Goal: Transaction & Acquisition: Purchase product/service

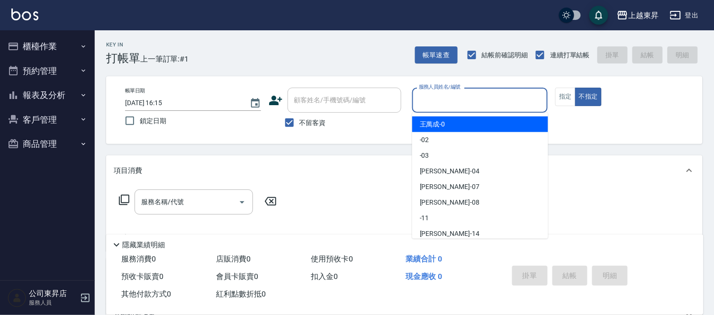
click at [438, 102] on input "服務人員姓名/編號" at bounding box center [481, 100] width 128 height 17
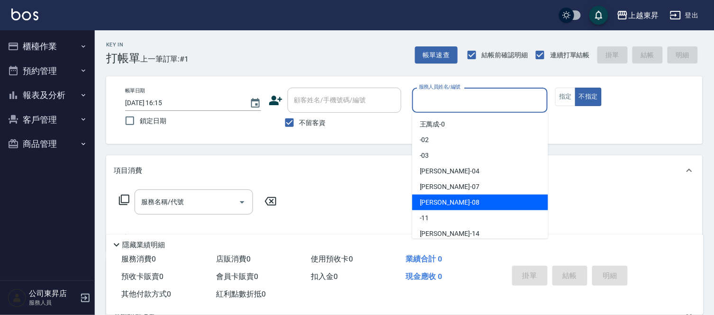
drag, startPoint x: 444, startPoint y: 200, endPoint x: 566, endPoint y: 119, distance: 145.7
click at [445, 199] on span "[PERSON_NAME]-08" at bounding box center [450, 203] width 60 height 10
type input "[PERSON_NAME]-08"
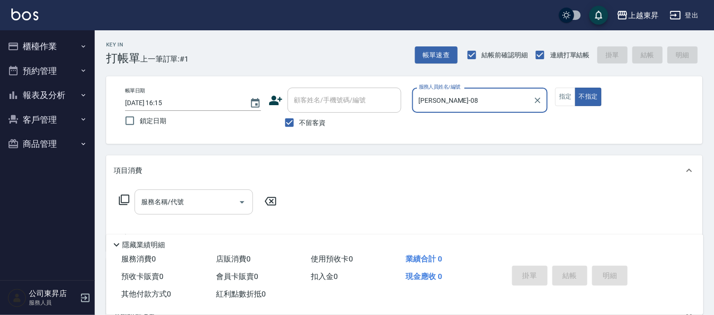
click at [174, 201] on div "服務名稱/代號 服務名稱/代號" at bounding box center [194, 202] width 119 height 25
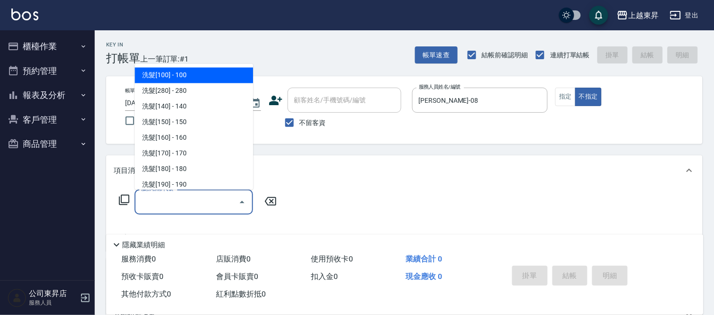
drag, startPoint x: 162, startPoint y: 71, endPoint x: 178, endPoint y: 95, distance: 28.9
click at [162, 72] on span "洗髮[100] - 100" at bounding box center [194, 76] width 119 height 16
type input "洗髮[100](201)"
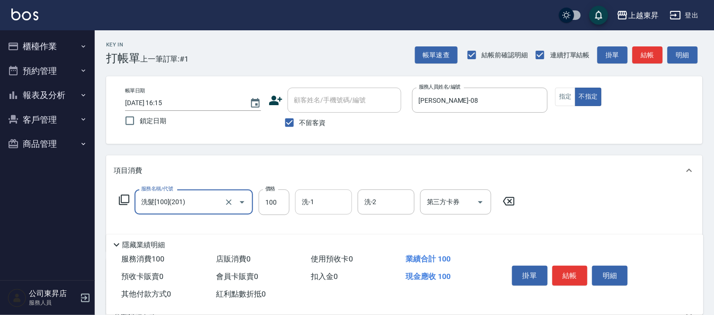
click at [330, 202] on input "洗-1" at bounding box center [324, 202] width 48 height 17
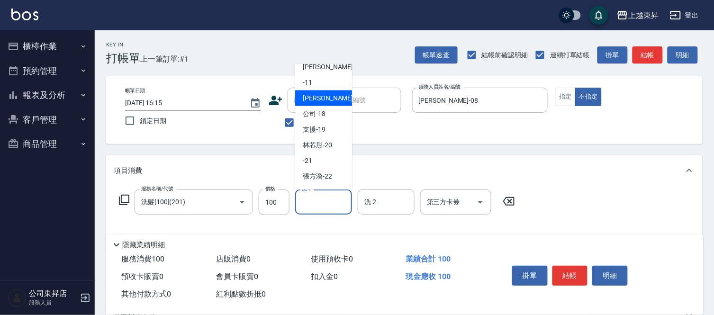
scroll to position [105, 0]
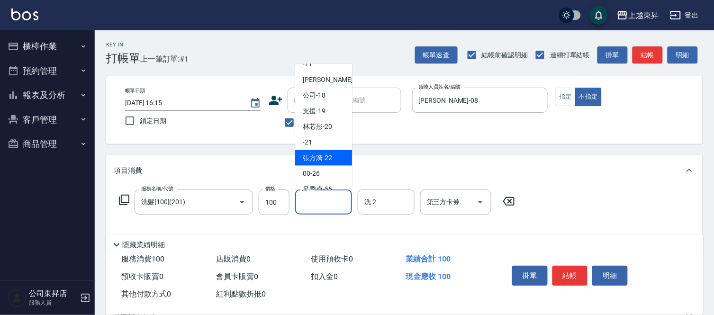
click at [316, 156] on span "[PERSON_NAME]-22" at bounding box center [317, 158] width 29 height 10
type input "[PERSON_NAME]-22"
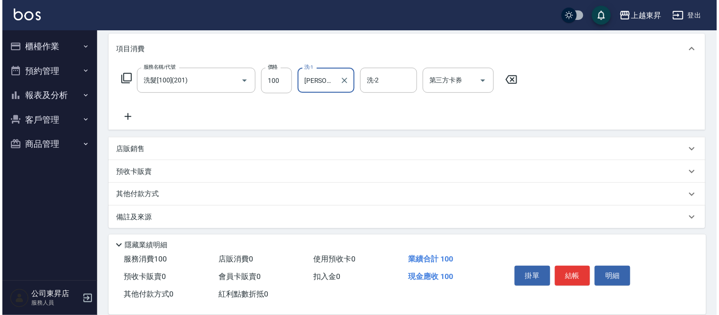
scroll to position [125, 0]
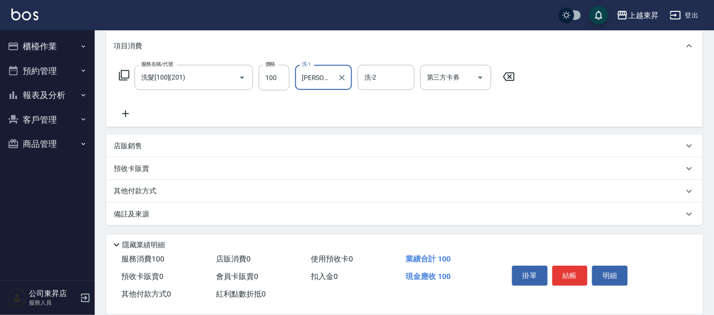
click at [126, 112] on icon at bounding box center [125, 113] width 7 height 7
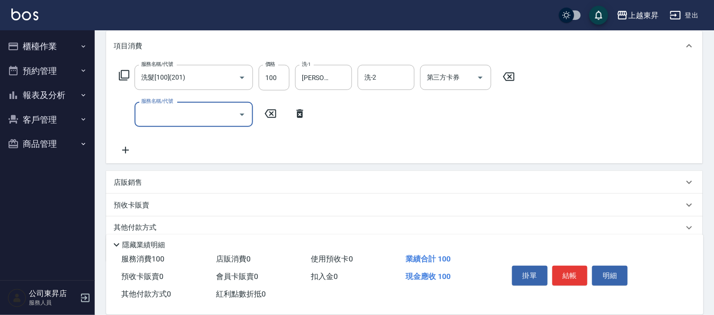
click at [121, 148] on icon at bounding box center [126, 150] width 24 height 11
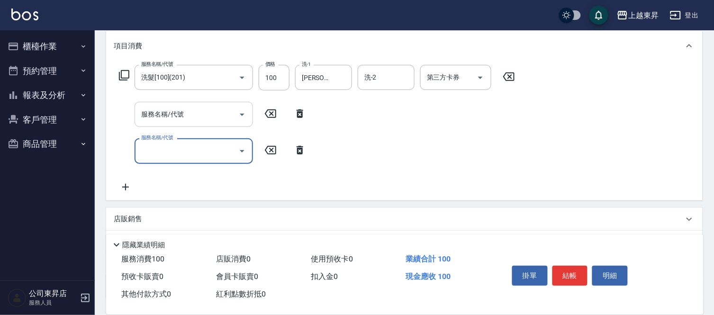
click at [160, 114] on input "服務名稱/代號" at bounding box center [187, 114] width 96 height 17
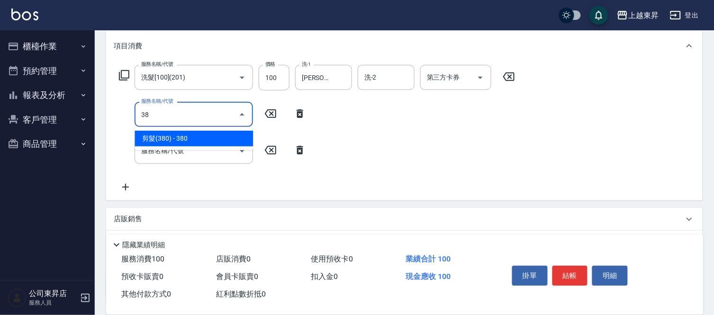
click at [175, 138] on span "剪髮(380) - 380" at bounding box center [194, 139] width 119 height 16
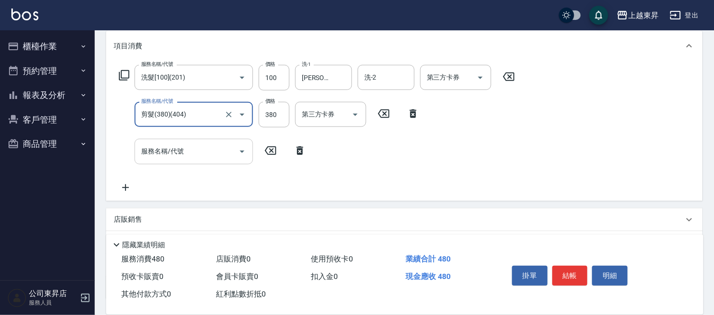
type input "剪髮(380)(404)"
click at [163, 154] on input "服務名稱/代號" at bounding box center [187, 151] width 96 height 17
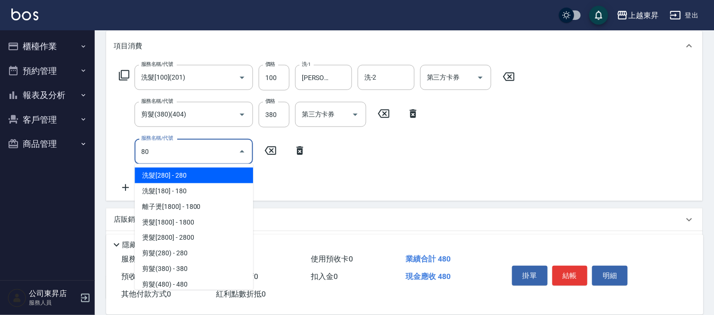
type input "8"
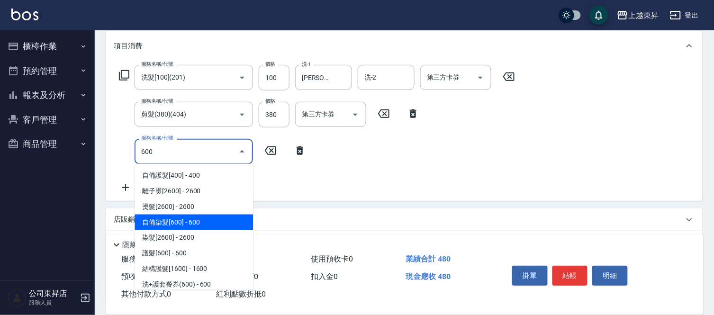
click at [174, 224] on span "自備染髮[600] - 600" at bounding box center [194, 223] width 119 height 16
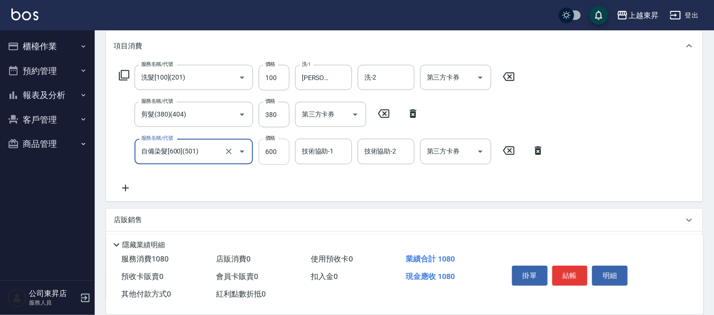
type input "自備染髮[600](501)"
click at [271, 159] on input "600" at bounding box center [274, 152] width 31 height 26
type input "800"
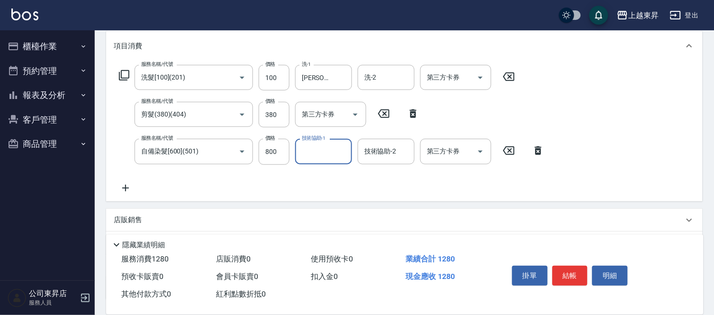
click at [316, 155] on input "技術協助-1" at bounding box center [324, 151] width 48 height 17
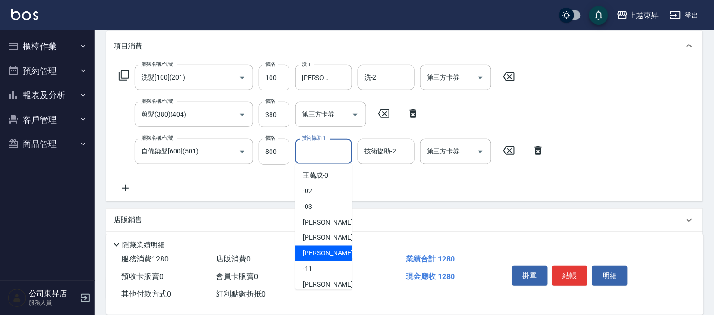
click at [326, 248] on div "[PERSON_NAME]-08" at bounding box center [323, 254] width 57 height 16
type input "[PERSON_NAME]-08"
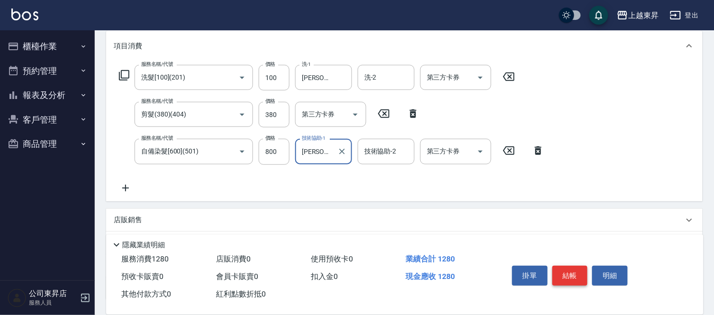
click at [571, 275] on button "結帳" at bounding box center [571, 276] width 36 height 20
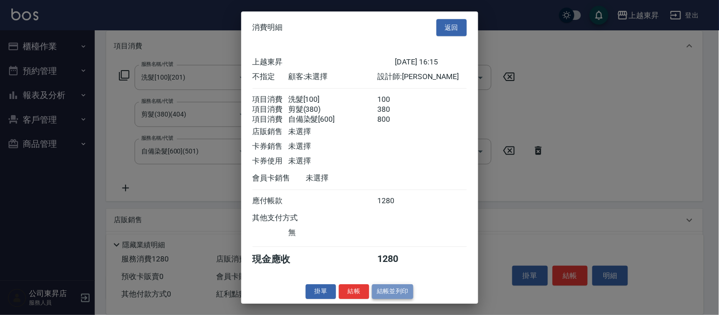
click at [392, 299] on button "結帳並列印" at bounding box center [392, 291] width 41 height 15
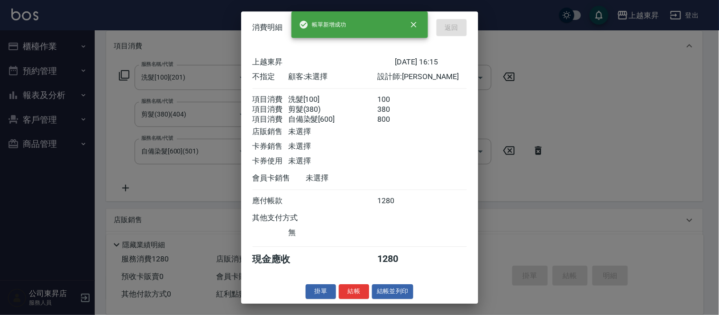
type input "[DATE] 17:05"
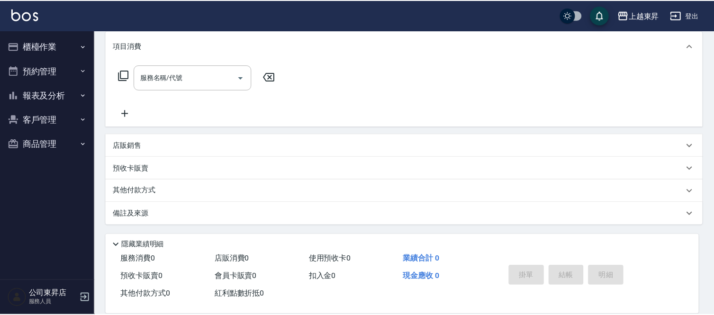
scroll to position [0, 0]
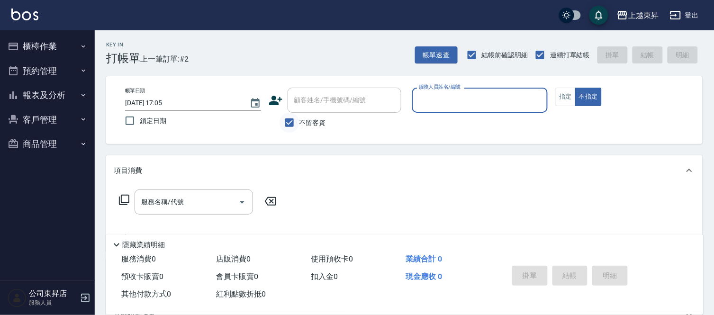
click at [289, 125] on input "不留客資" at bounding box center [290, 123] width 20 height 20
checkbox input "false"
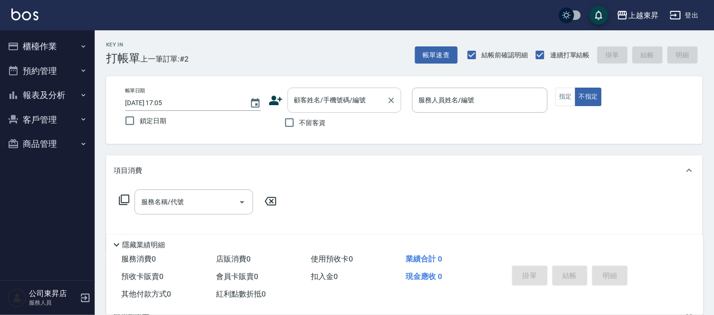
click at [295, 105] on input "顧客姓名/手機號碼/編號" at bounding box center [337, 100] width 91 height 17
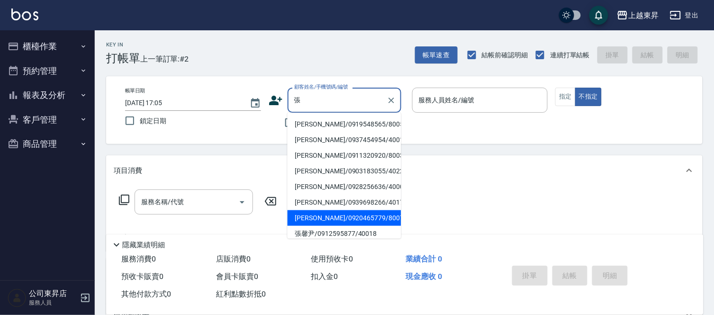
click at [311, 218] on li "[PERSON_NAME]/0920465779/80074" at bounding box center [345, 218] width 114 height 16
type input "[PERSON_NAME]/0920465779/80074"
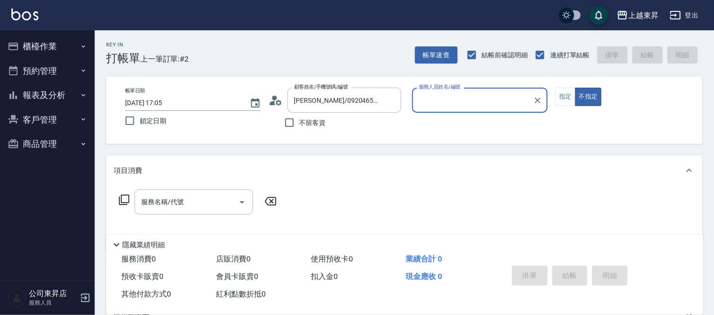
type input "[PERSON_NAME]-08"
click at [561, 97] on button "指定" at bounding box center [566, 97] width 20 height 18
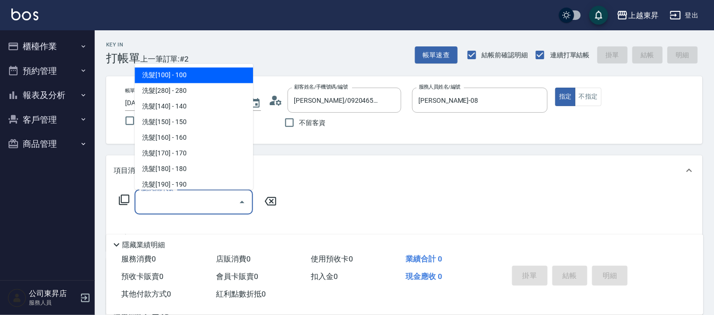
click at [167, 203] on input "服務名稱/代號" at bounding box center [187, 202] width 96 height 17
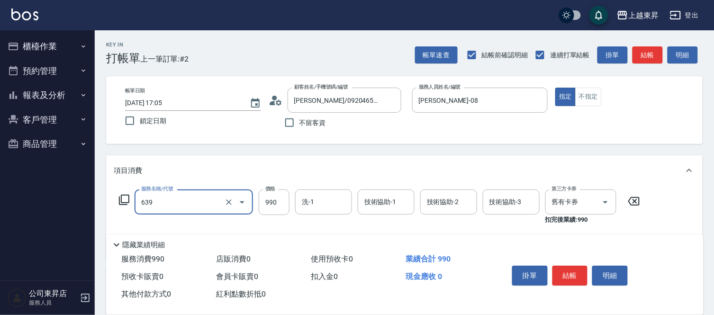
type input "(芙)蘆薈髮膜套卡(自材)(639)"
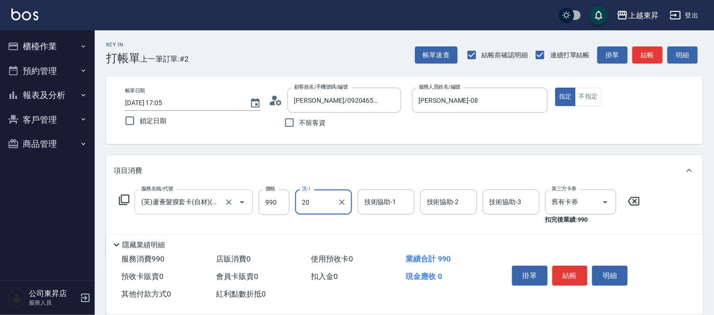
type input "林芯彤-20"
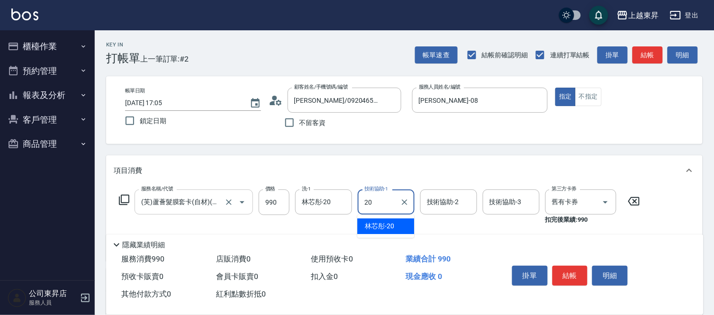
type input "林芯彤-20"
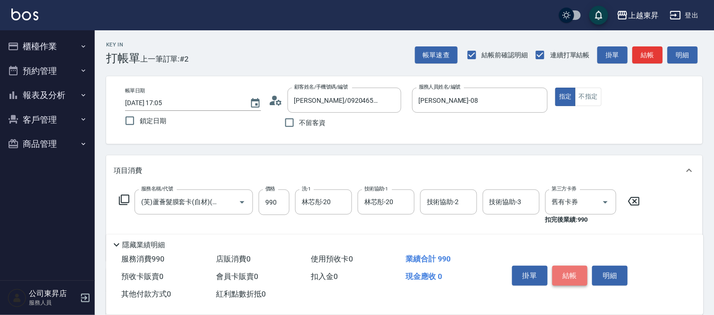
click at [580, 266] on button "結帳" at bounding box center [571, 276] width 36 height 20
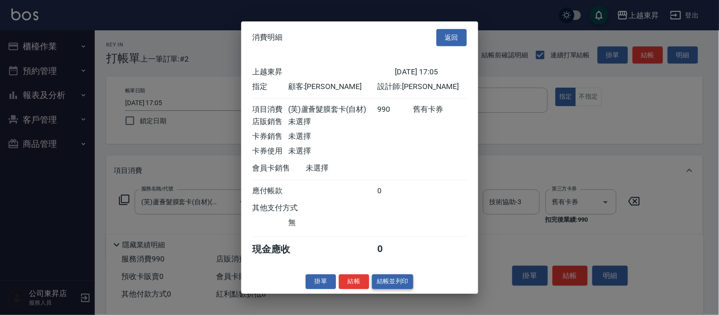
click at [379, 283] on button "結帳並列印" at bounding box center [392, 281] width 41 height 15
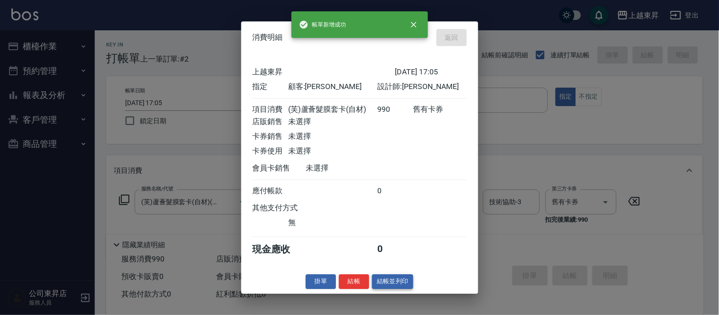
type input "[DATE] 17:06"
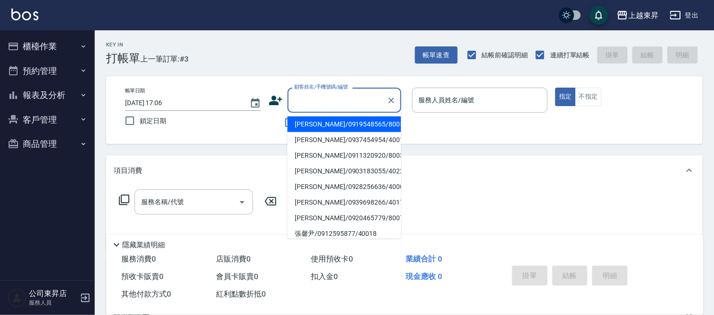
click at [301, 96] on input "顧客姓名/手機號碼/編號" at bounding box center [337, 100] width 91 height 17
click at [323, 121] on li "[PERSON_NAME]/0975746256/80061" at bounding box center [345, 125] width 114 height 16
type input "[PERSON_NAME]/0975746256/80061"
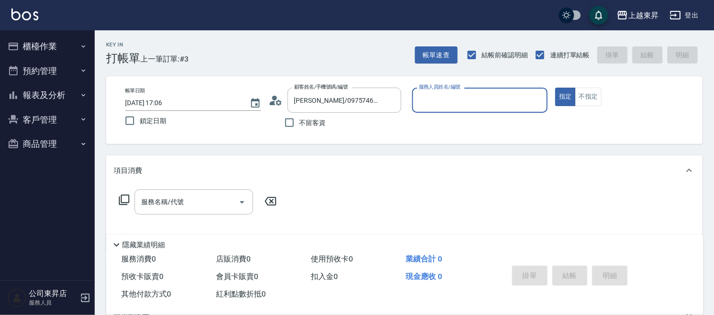
type input "[PERSON_NAME]-08"
click at [212, 205] on input "服務名稱/代號" at bounding box center [187, 202] width 96 height 17
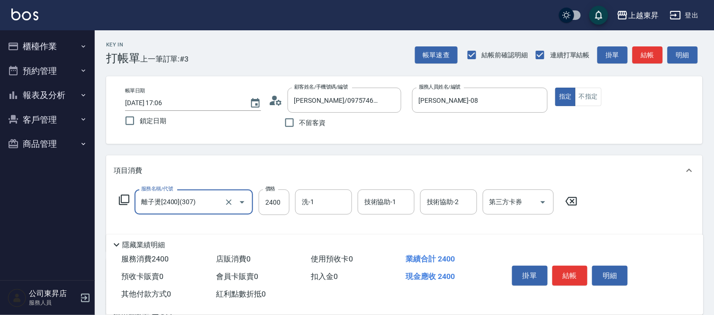
click at [190, 201] on input "離子燙[2400](307)" at bounding box center [180, 202] width 83 height 17
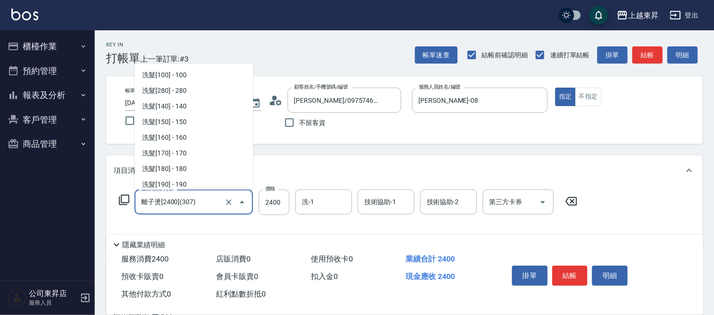
scroll to position [284, 0]
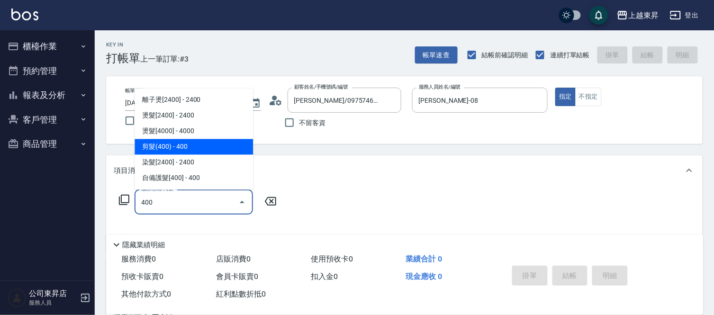
click at [154, 143] on span "剪髮(400) - 400" at bounding box center [194, 147] width 119 height 16
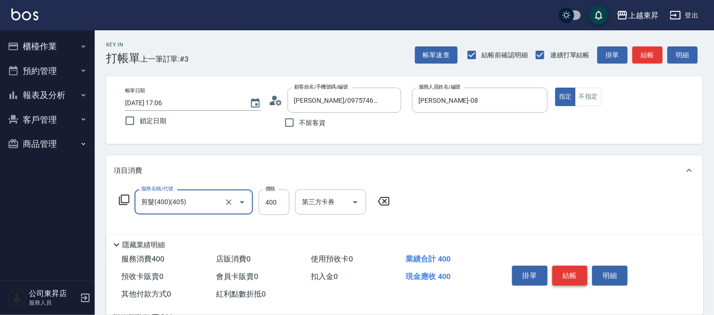
type input "剪髮(400)(405)"
click at [571, 272] on button "結帳" at bounding box center [571, 276] width 36 height 20
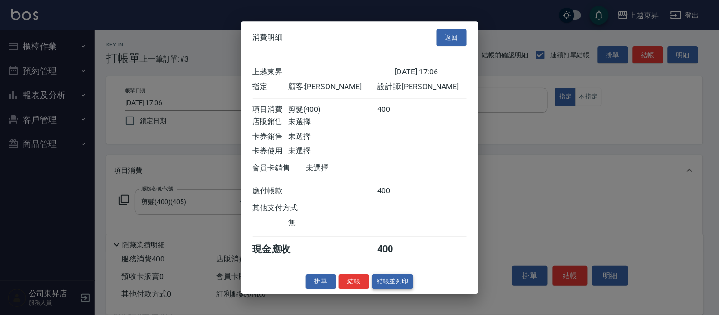
click at [401, 289] on button "結帳並列印" at bounding box center [392, 281] width 41 height 15
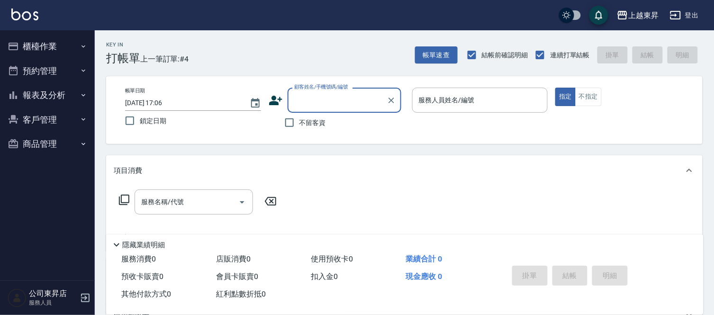
click at [317, 103] on input "顧客姓名/手機號碼/編號" at bounding box center [337, 100] width 91 height 17
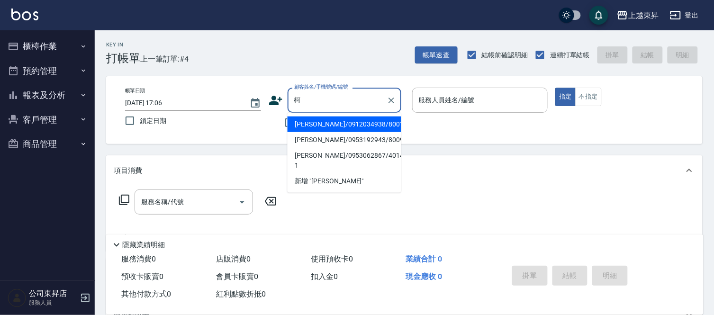
click at [307, 120] on li "[PERSON_NAME]/0912034938/80016" at bounding box center [345, 125] width 114 height 16
type input "[PERSON_NAME]/0912034938/80016"
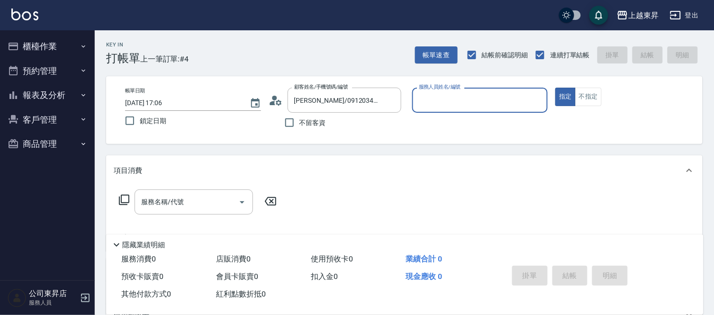
type input "[PERSON_NAME]-08"
click at [175, 202] on div "服務名稱/代號 服務名稱/代號" at bounding box center [194, 202] width 119 height 25
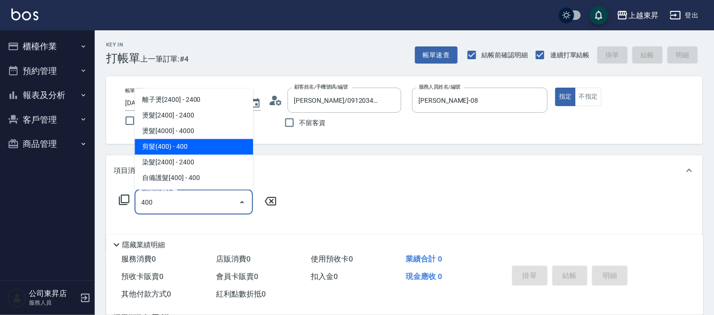
click at [186, 150] on span "剪髮(400) - 400" at bounding box center [194, 147] width 119 height 16
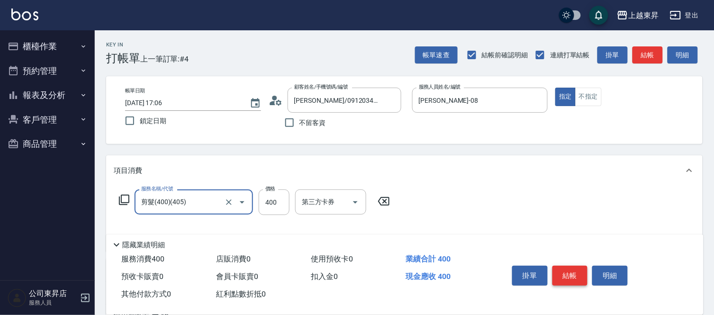
type input "剪髮(400)(405)"
click at [581, 268] on button "結帳" at bounding box center [571, 276] width 36 height 20
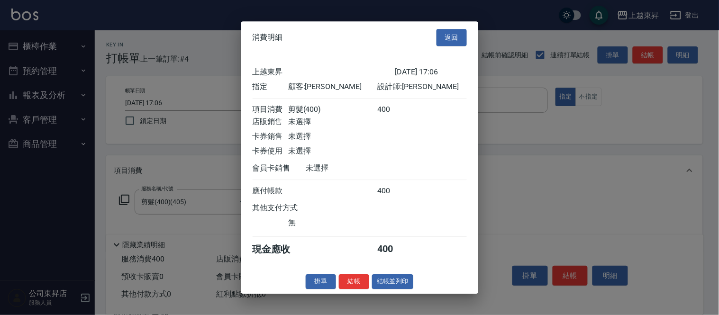
click at [397, 285] on button "結帳並列印" at bounding box center [392, 281] width 41 height 15
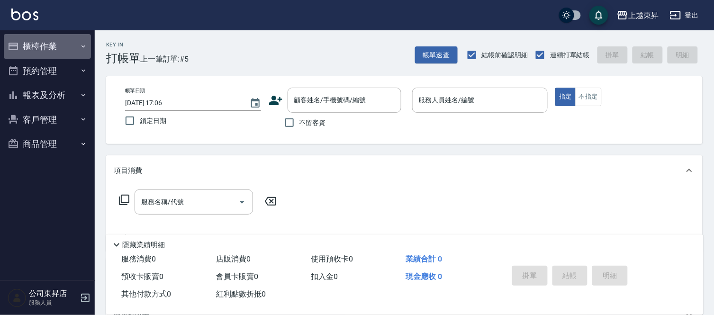
click at [36, 36] on button "櫃檯作業" at bounding box center [47, 46] width 87 height 25
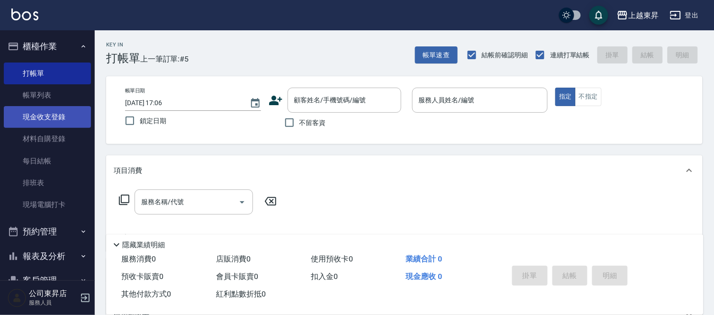
click at [34, 119] on link "現金收支登錄" at bounding box center [47, 117] width 87 height 22
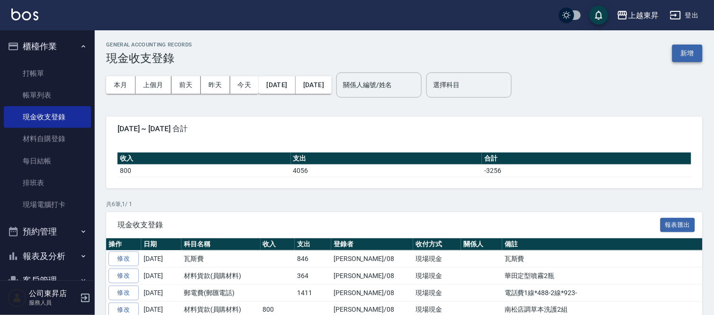
click at [681, 55] on button "新增" at bounding box center [688, 54] width 30 height 18
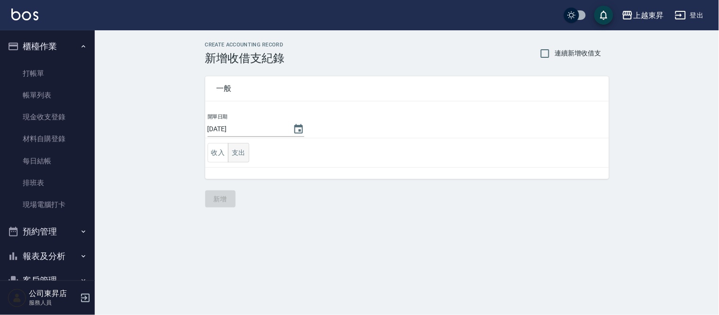
click at [239, 158] on button "支出" at bounding box center [238, 152] width 21 height 19
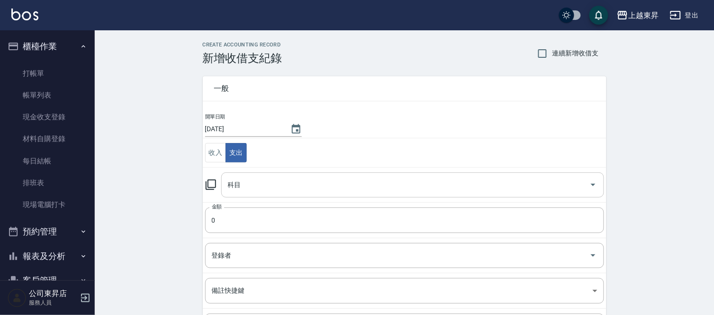
click at [233, 181] on div "科目 科目" at bounding box center [412, 185] width 383 height 25
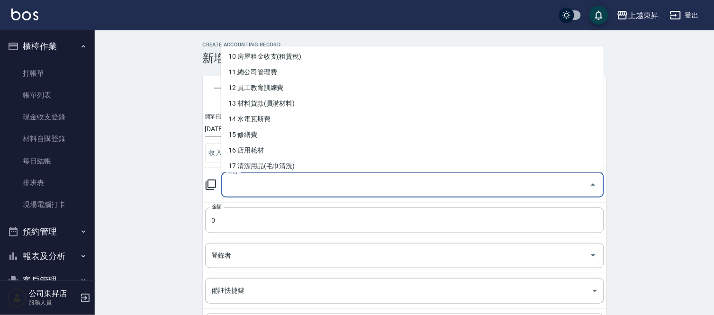
scroll to position [210, 0]
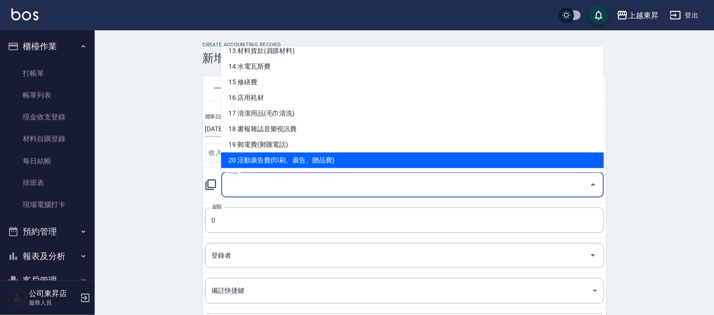
click at [291, 155] on li "20 活動廣告費(印刷、廣告、贈品費)" at bounding box center [412, 161] width 383 height 16
type input "20 活動廣告費(印刷、廣告、贈品費)"
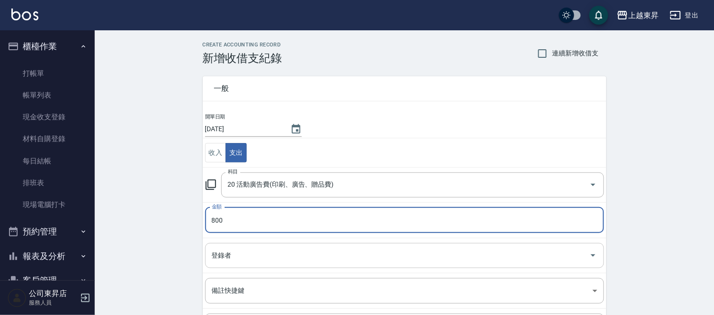
type input "800"
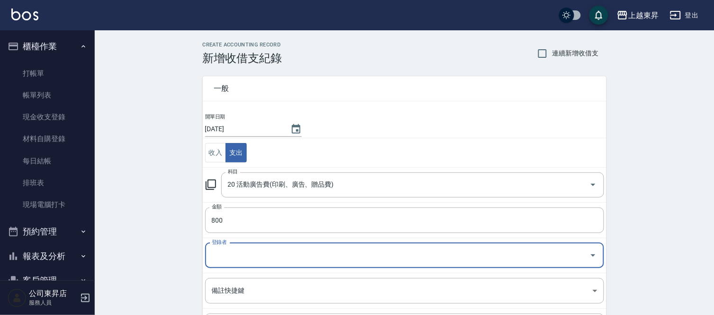
click at [219, 249] on input "登錄者" at bounding box center [398, 255] width 376 height 17
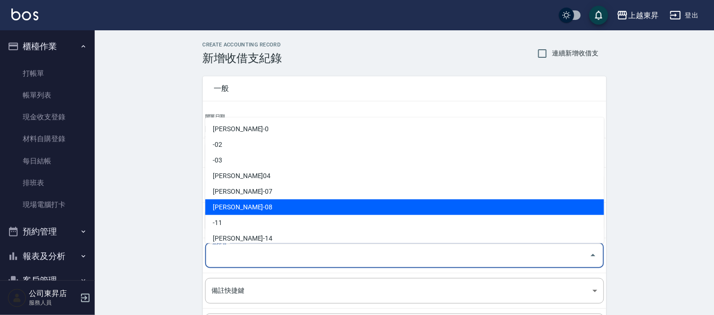
click at [243, 206] on li "[PERSON_NAME]-08" at bounding box center [404, 208] width 399 height 16
type input "[PERSON_NAME]-08"
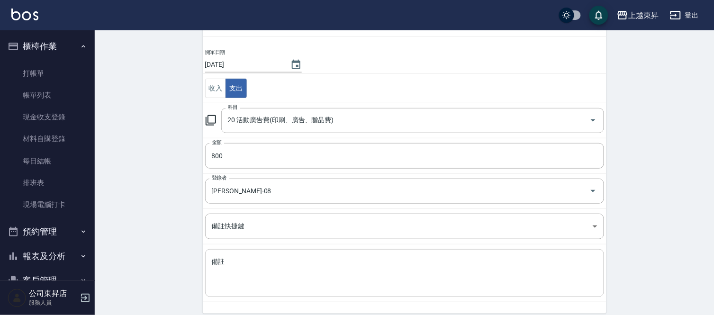
scroll to position [103, 0]
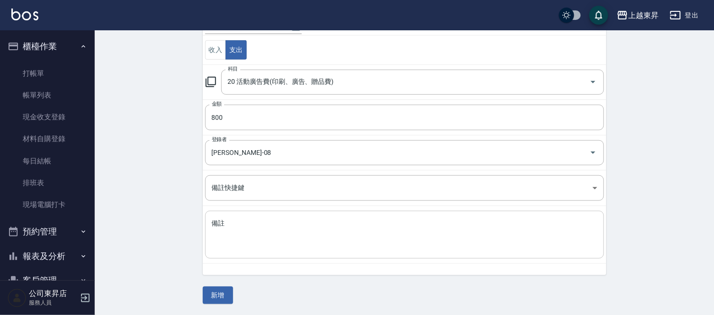
click at [216, 224] on textarea "備註" at bounding box center [405, 235] width 386 height 32
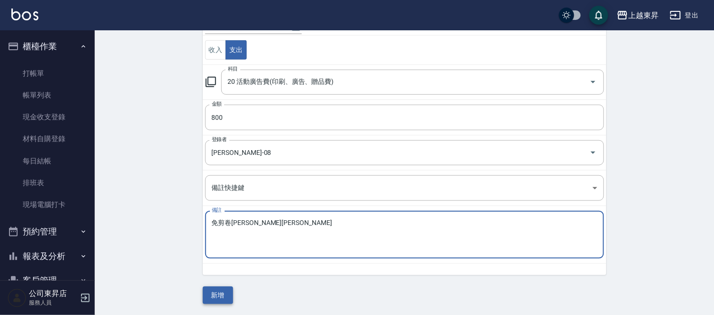
type textarea "免剪卷[PERSON_NAME][PERSON_NAME]"
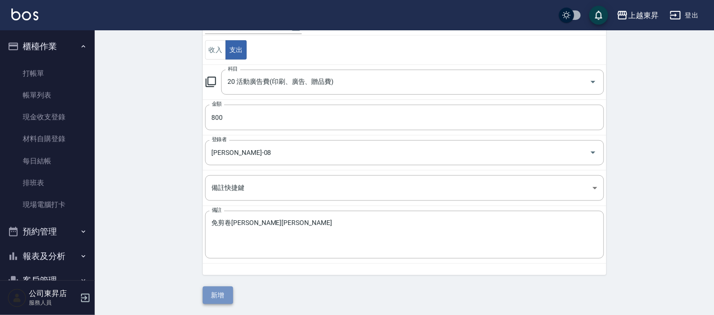
click at [221, 297] on button "新增" at bounding box center [218, 296] width 30 height 18
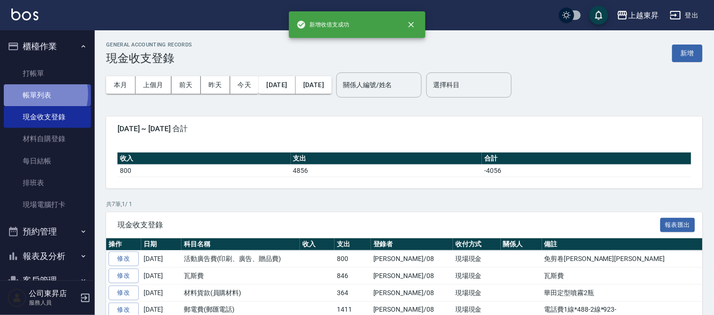
click at [33, 94] on link "帳單列表" at bounding box center [47, 95] width 87 height 22
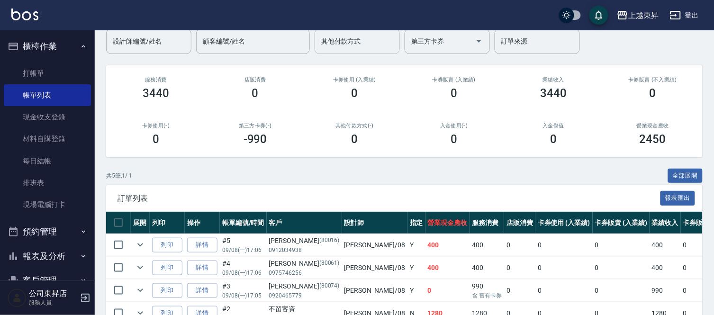
scroll to position [159, 0]
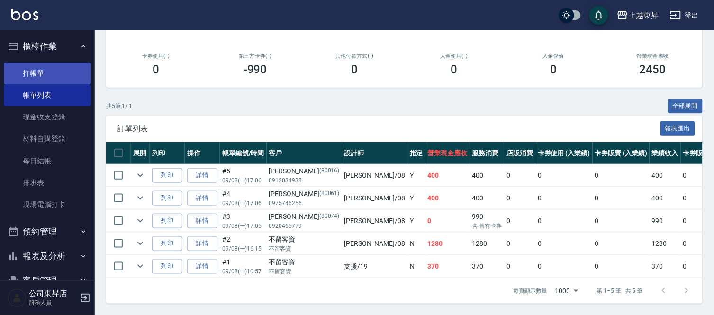
click at [52, 67] on link "打帳單" at bounding box center [47, 74] width 87 height 22
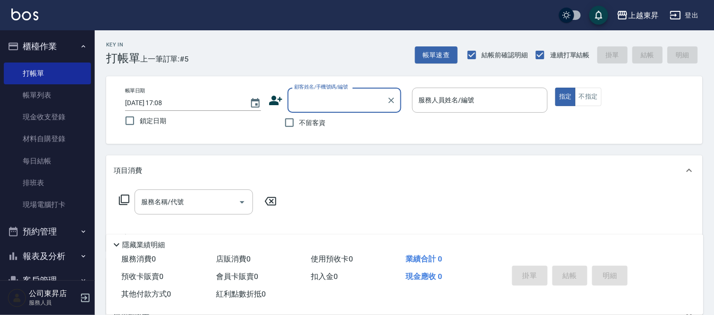
click at [323, 105] on input "顧客姓名/手機號碼/編號" at bounding box center [337, 100] width 91 height 17
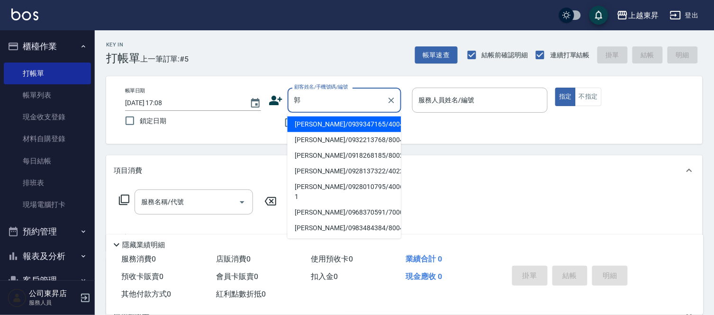
click at [328, 141] on li "[PERSON_NAME]/0932213768/80044" at bounding box center [345, 140] width 114 height 16
type input "[PERSON_NAME]/0932213768/80044"
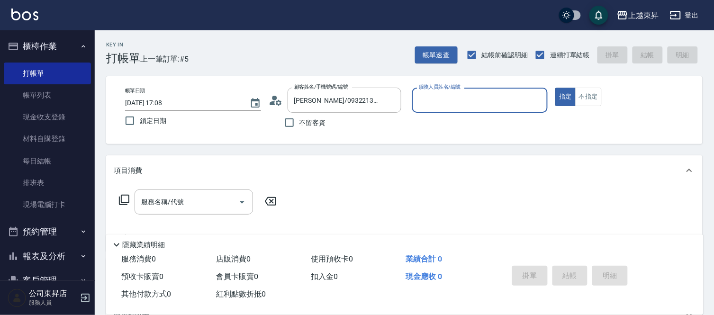
type input "[PERSON_NAME]-08"
click at [224, 210] on input "服務名稱/代號" at bounding box center [187, 202] width 96 height 17
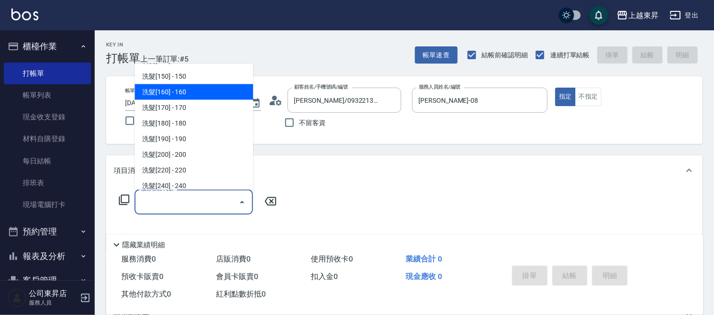
scroll to position [105, 0]
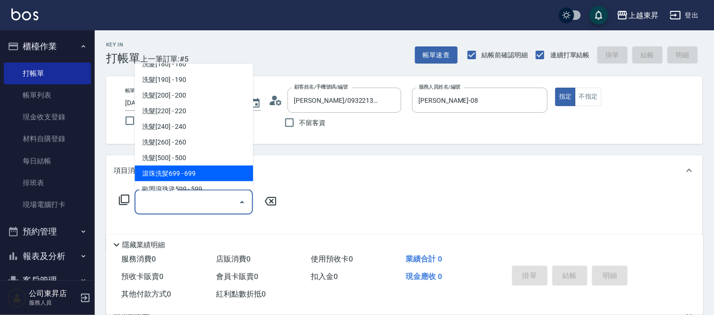
click at [193, 172] on span "滾珠洗髪699 - 699" at bounding box center [194, 174] width 119 height 16
type input "滾珠洗髪699(214)"
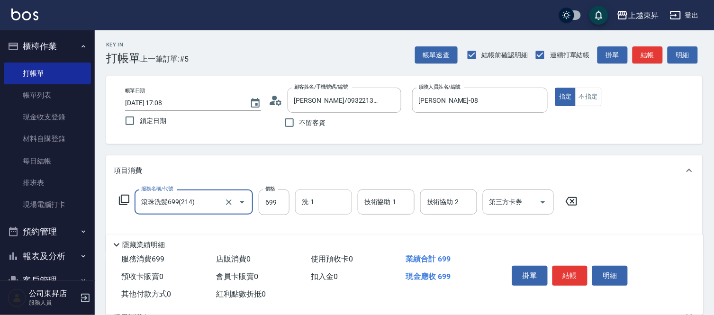
click at [322, 204] on input "洗-1" at bounding box center [324, 202] width 48 height 17
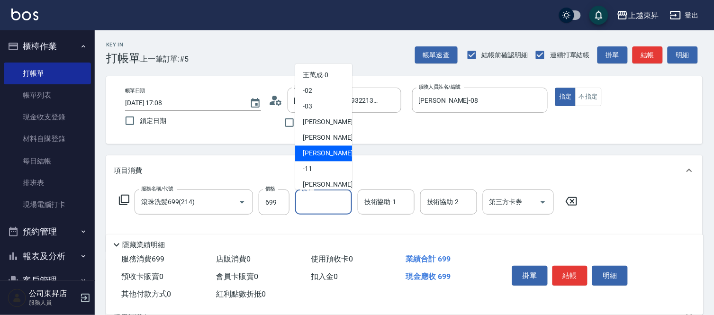
scroll to position [147, 0]
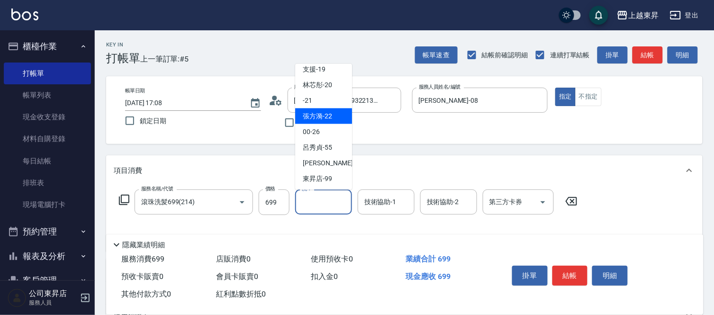
drag, startPoint x: 320, startPoint y: 118, endPoint x: 328, endPoint y: 121, distance: 8.7
click at [320, 117] on span "[PERSON_NAME]-22" at bounding box center [317, 116] width 29 height 10
type input "[PERSON_NAME]-22"
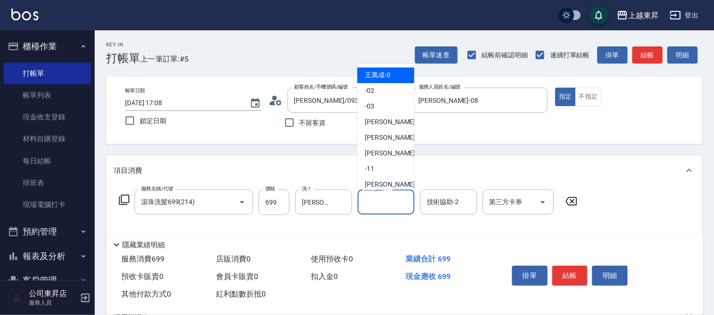
click at [382, 201] on div "技術協助-1 技術協助-1" at bounding box center [386, 202] width 57 height 25
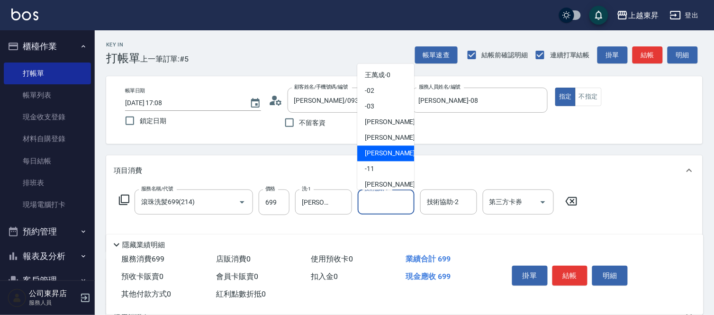
drag, startPoint x: 387, startPoint y: 157, endPoint x: 368, endPoint y: 154, distance: 19.2
click at [387, 157] on span "[PERSON_NAME]-08" at bounding box center [395, 154] width 60 height 10
type input "[PERSON_NAME]-08"
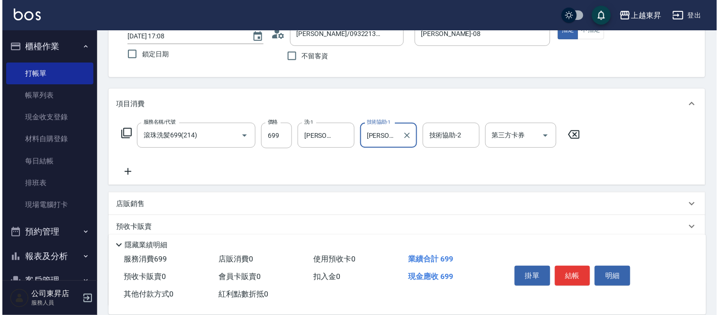
scroll to position [105, 0]
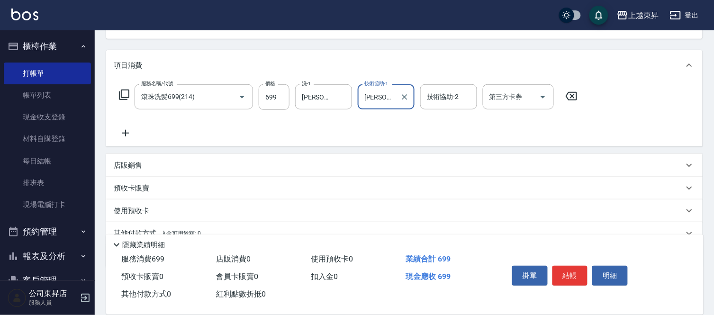
click at [123, 132] on icon at bounding box center [126, 133] width 24 height 11
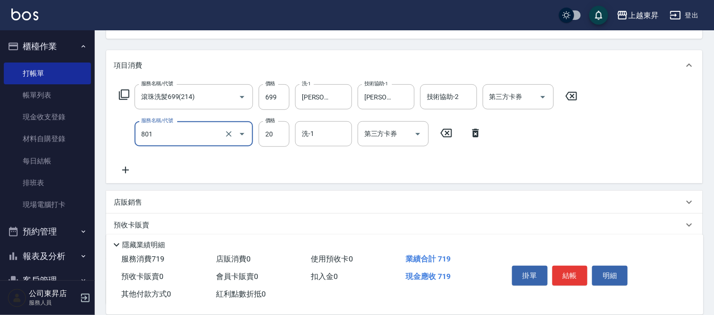
type input "潤絲(801)"
type input "30"
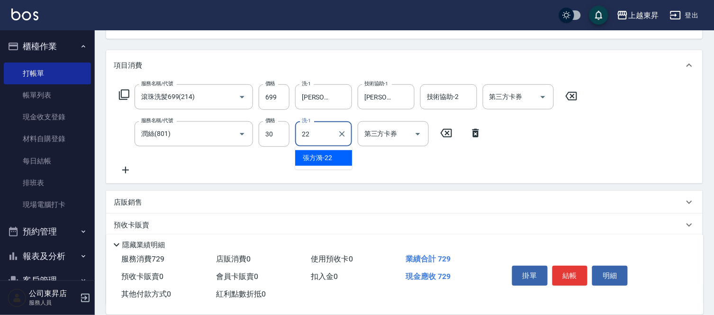
type input "[PERSON_NAME]-22"
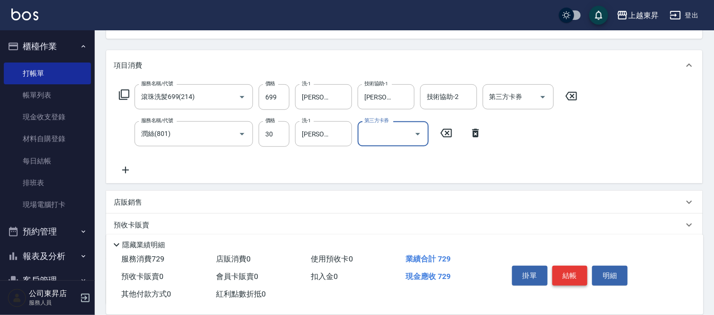
click at [566, 272] on button "結帳" at bounding box center [571, 276] width 36 height 20
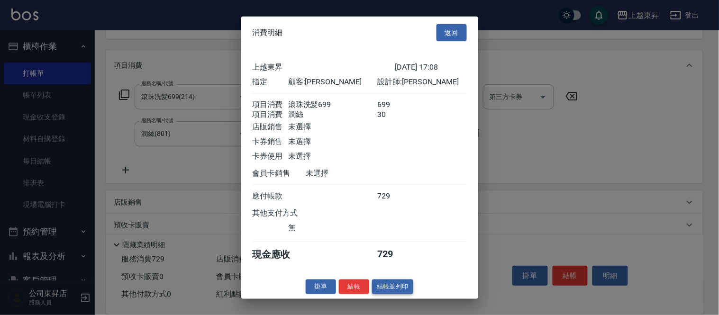
click at [397, 294] on button "結帳並列印" at bounding box center [392, 287] width 41 height 15
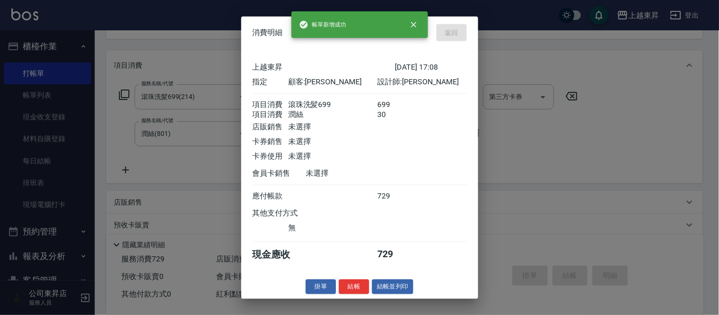
type input "[DATE] 17:28"
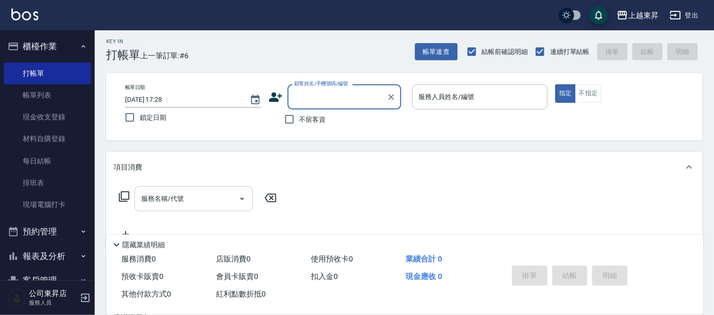
scroll to position [0, 0]
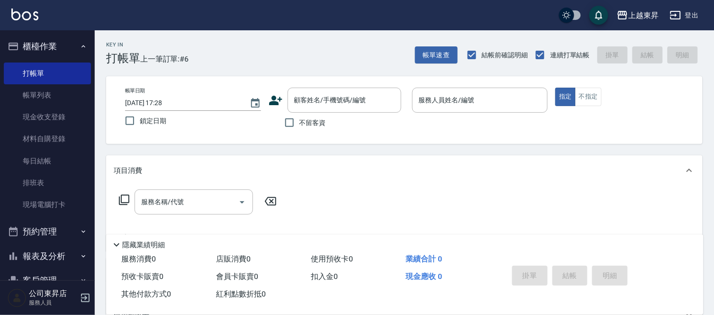
drag, startPoint x: 0, startPoint y: 152, endPoint x: 1, endPoint y: 117, distance: 34.6
click at [0, 121] on nav "櫃檯作業 打帳單 帳單列表 現金收支登錄 材料自購登錄 每日結帳 排班表 現場電腦打卡 預約管理 預約管理 單日預約紀錄 單週預約紀錄 報表及分析 報表目錄 …" at bounding box center [47, 155] width 95 height 250
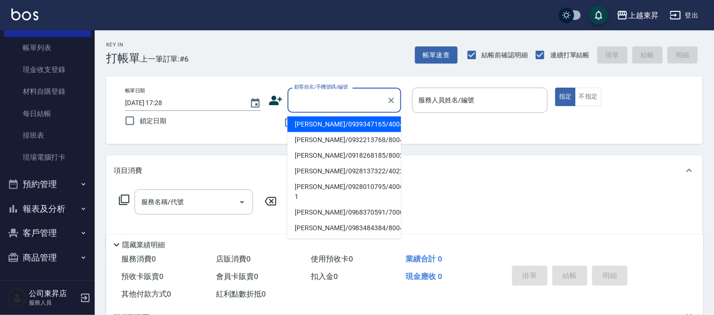
click at [309, 100] on input "顧客姓名/手機號碼/編號" at bounding box center [337, 100] width 91 height 17
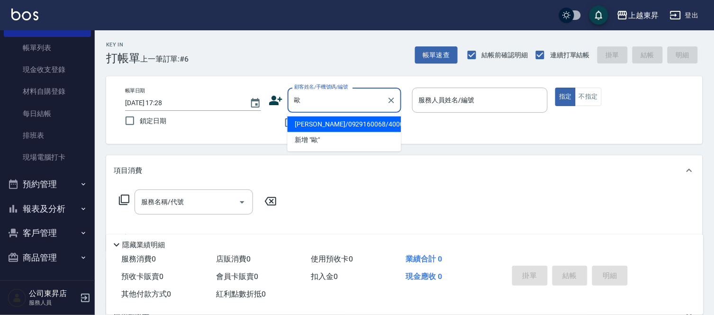
drag, startPoint x: 362, startPoint y: 114, endPoint x: 361, endPoint y: 120, distance: 6.3
click at [362, 115] on ul "[PERSON_NAME]/0929160068/40004 新增 "歐"" at bounding box center [345, 132] width 114 height 39
click at [361, 121] on li "[PERSON_NAME]/0929160068/40004" at bounding box center [345, 125] width 114 height 16
type input "[PERSON_NAME]/0929160068/40004"
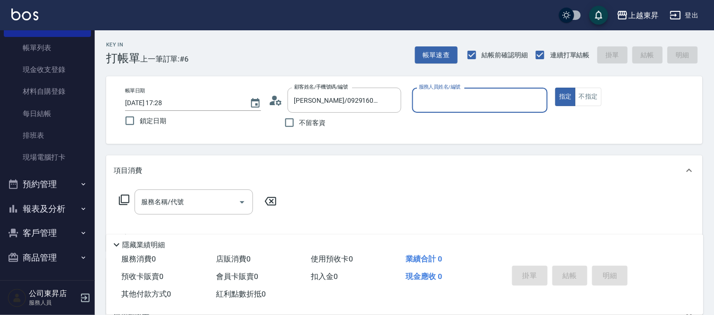
type input "[PERSON_NAME]04"
click at [183, 203] on input "服務名稱/代號" at bounding box center [187, 202] width 96 height 17
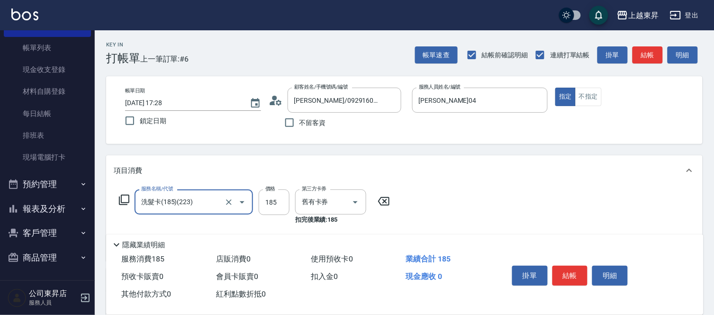
type input "洗髮卡(185)(223)"
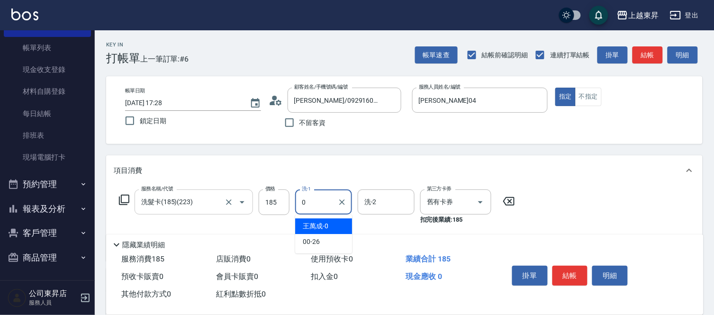
type input "0"
type input "林芯彤-20"
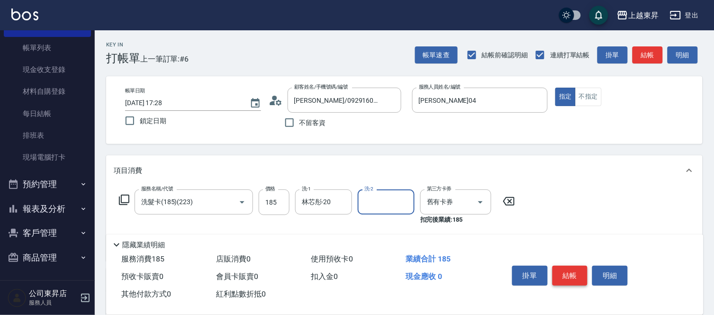
click at [561, 274] on button "結帳" at bounding box center [571, 276] width 36 height 20
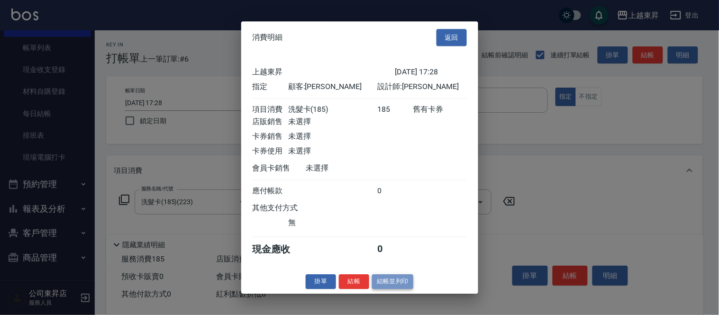
click at [401, 289] on button "結帳並列印" at bounding box center [392, 281] width 41 height 15
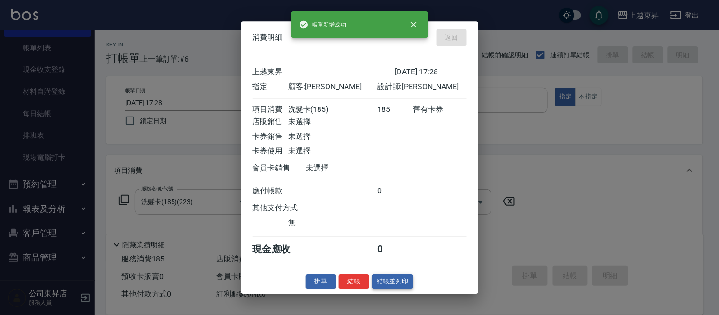
type input "[DATE] 17:48"
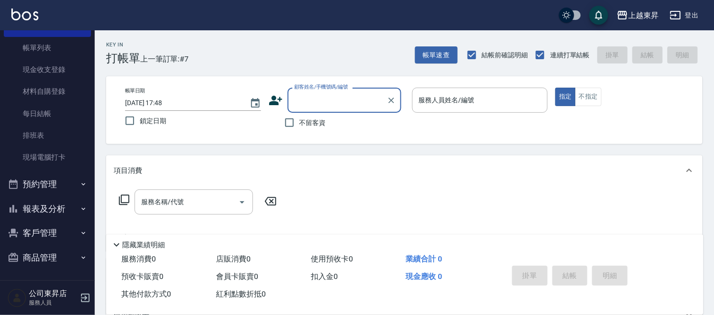
click at [338, 106] on input "顧客姓名/手機號碼/編號" at bounding box center [337, 100] width 91 height 17
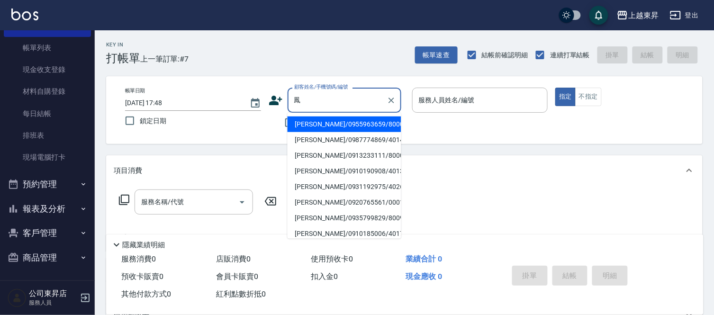
click at [351, 204] on li "[PERSON_NAME]/0920765561/00015" at bounding box center [345, 203] width 114 height 16
type input "[PERSON_NAME]/0920765561/00015"
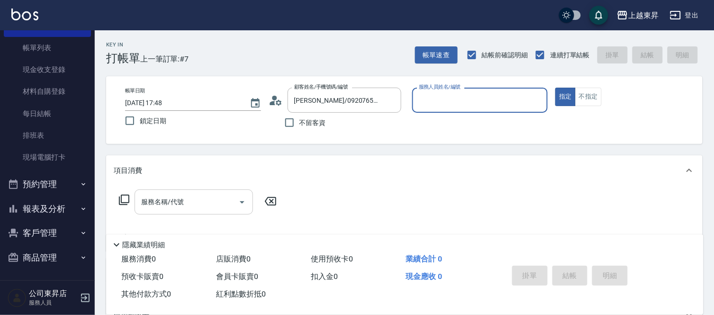
type input "支援-19"
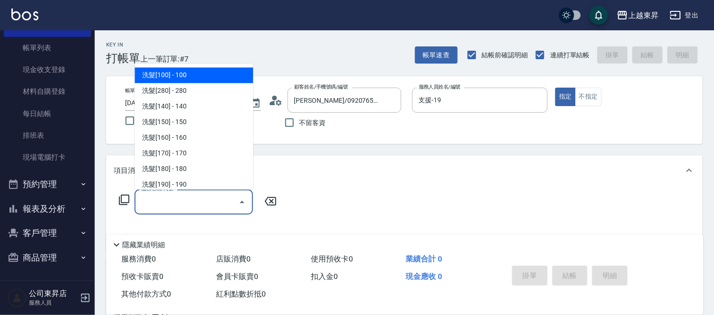
click at [204, 201] on input "服務名稱/代號" at bounding box center [187, 202] width 96 height 17
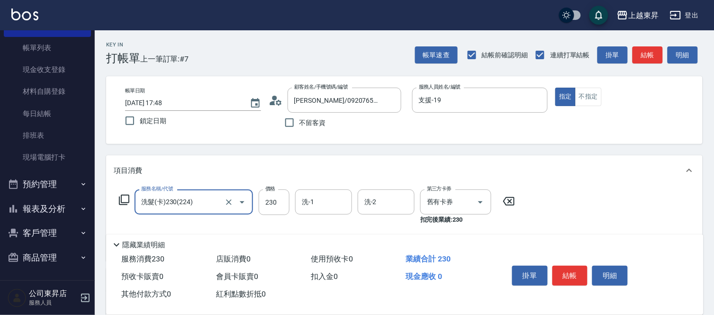
type input "洗髮(卡)230(224)"
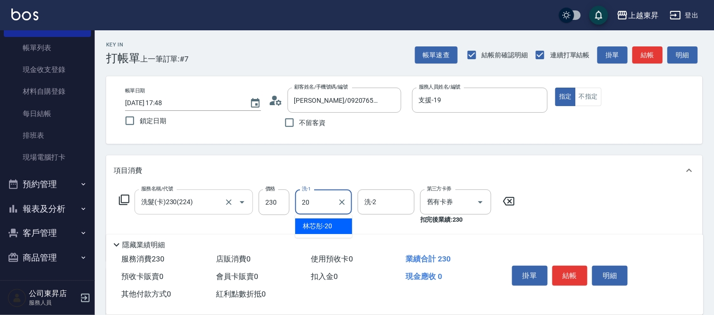
type input "林芯彤-20"
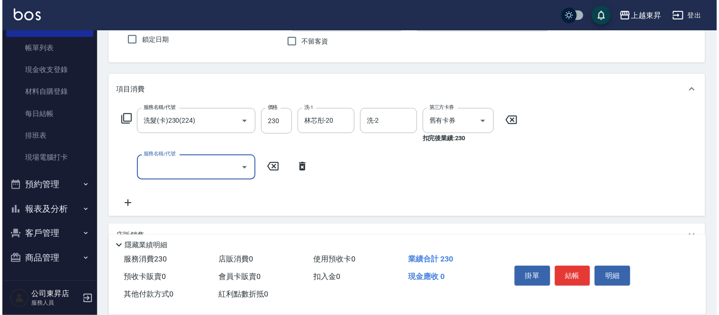
scroll to position [158, 0]
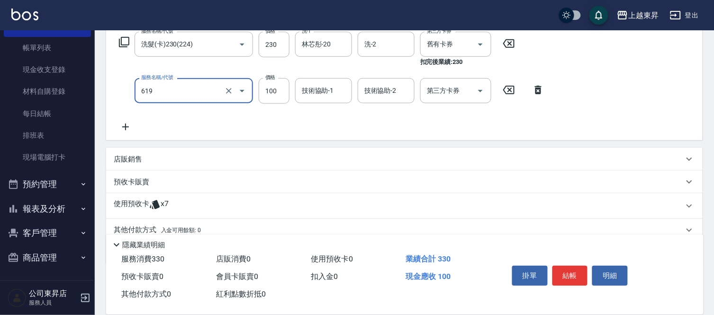
type input "[PERSON_NAME].玻酸.晶膜.水療(619)"
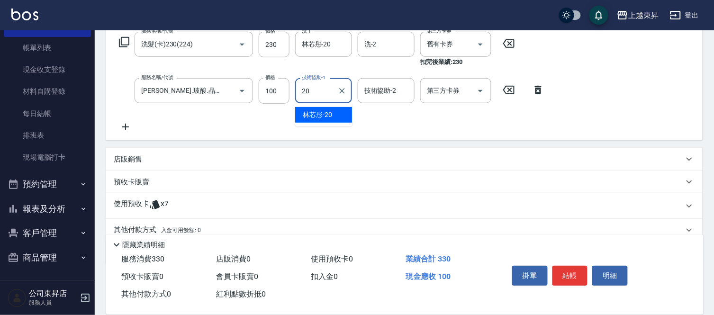
type input "林芯彤-20"
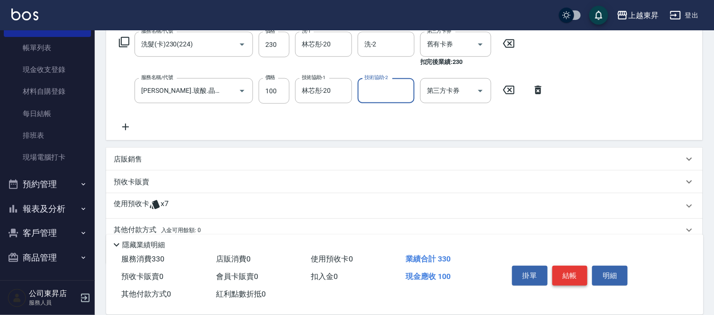
click at [579, 274] on button "結帳" at bounding box center [571, 276] width 36 height 20
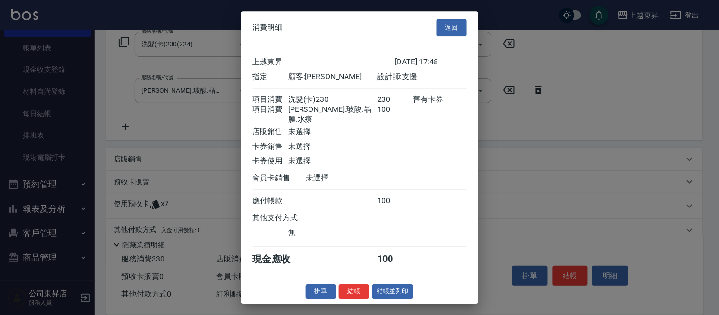
drag, startPoint x: 392, startPoint y: 290, endPoint x: 395, endPoint y: 295, distance: 6.8
click at [395, 295] on button "結帳並列印" at bounding box center [392, 291] width 41 height 15
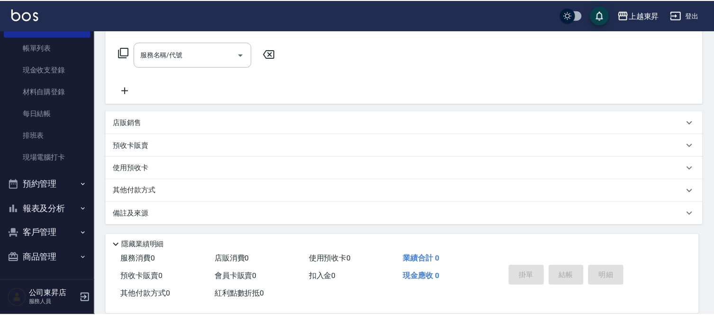
scroll to position [0, 0]
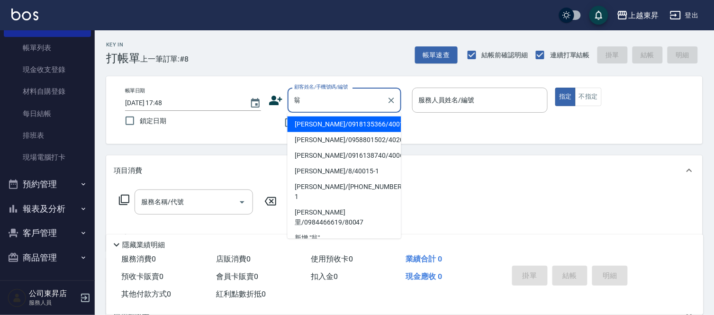
click at [337, 119] on li "[PERSON_NAME]/0918135366/40015" at bounding box center [345, 125] width 114 height 16
type input "[PERSON_NAME]/0918135366/40015"
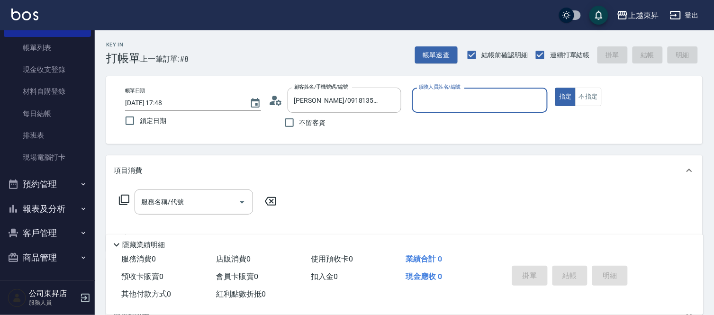
type input "[PERSON_NAME]04"
click at [124, 201] on icon at bounding box center [124, 199] width 11 height 11
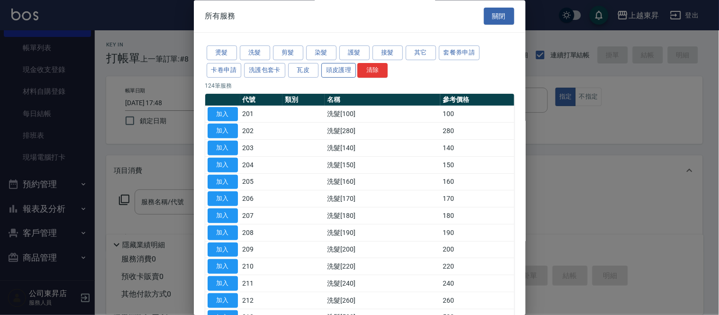
click at [351, 67] on button "頭皮護理" at bounding box center [338, 70] width 35 height 15
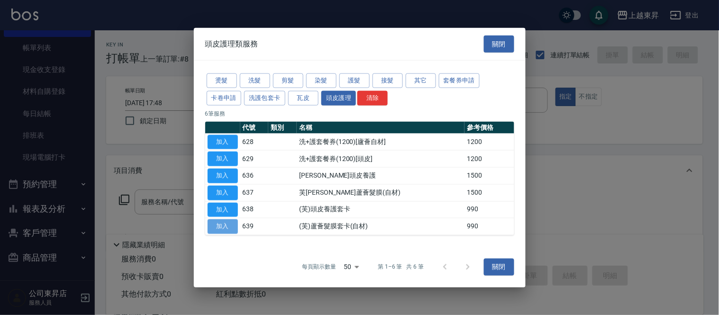
click at [230, 229] on button "加入" at bounding box center [223, 226] width 30 height 15
type input "(芙)蘆薈髮膜套卡(自材)(639)"
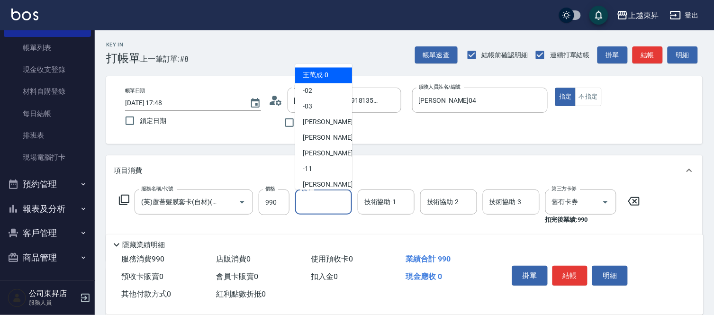
click at [319, 204] on input "洗-1" at bounding box center [324, 202] width 48 height 17
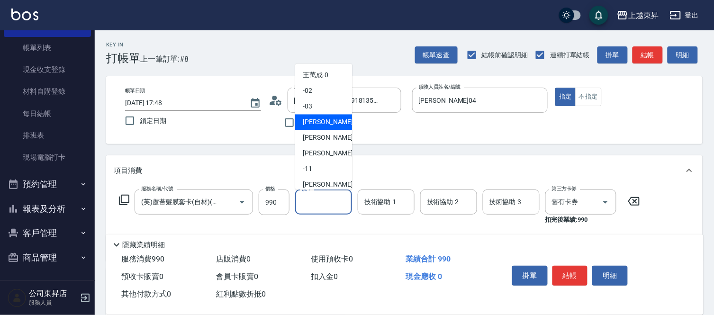
click at [321, 124] on span "[PERSON_NAME]04" at bounding box center [333, 123] width 60 height 10
type input "[PERSON_NAME]04"
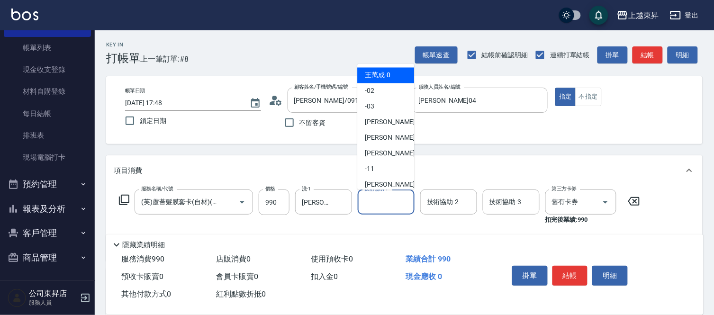
click at [371, 202] on input "技術協助-1" at bounding box center [386, 202] width 48 height 17
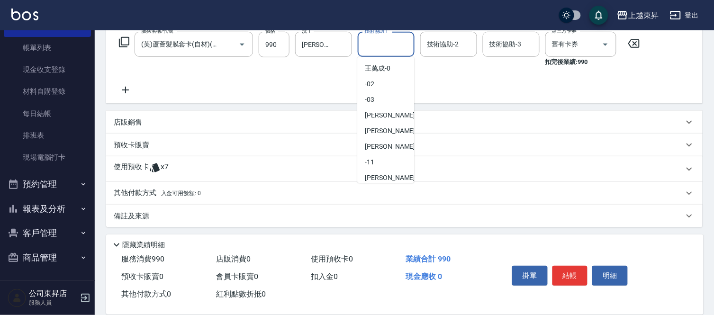
scroll to position [105, 0]
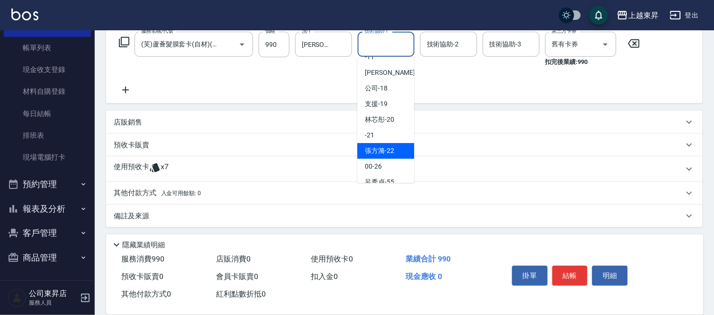
click at [385, 144] on div "[PERSON_NAME]-22" at bounding box center [385, 151] width 57 height 16
type input "[PERSON_NAME]-22"
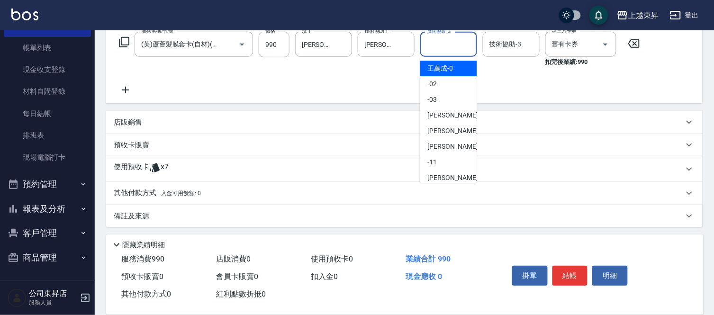
click at [447, 43] on input "技術協助-2" at bounding box center [449, 44] width 48 height 17
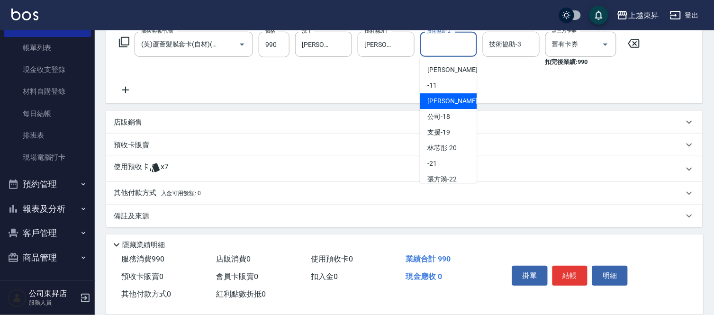
scroll to position [147, 0]
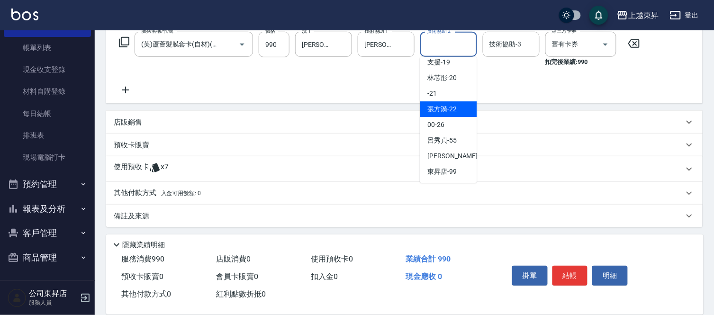
click at [436, 109] on span "[PERSON_NAME]-22" at bounding box center [442, 109] width 29 height 10
type input "[PERSON_NAME]-22"
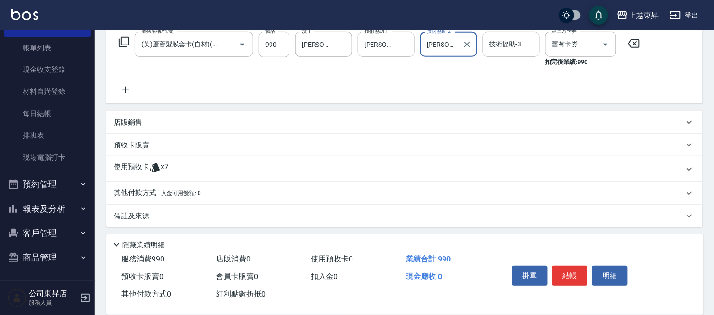
click at [128, 91] on icon at bounding box center [126, 89] width 24 height 11
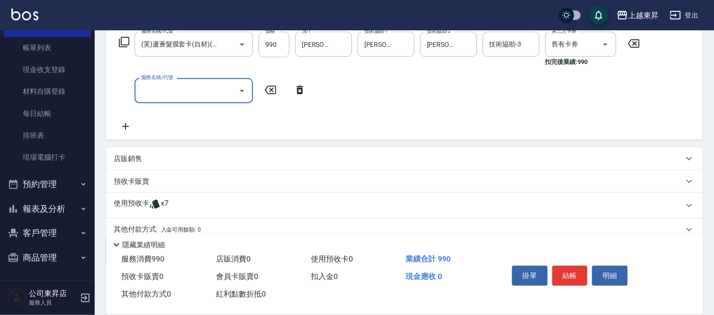
scroll to position [0, 0]
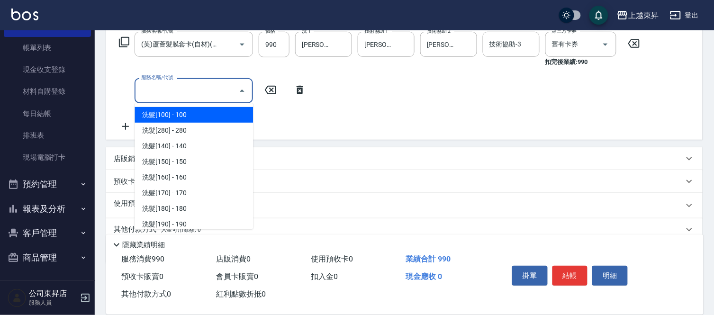
click at [176, 91] on input "服務名稱/代號" at bounding box center [187, 90] width 96 height 17
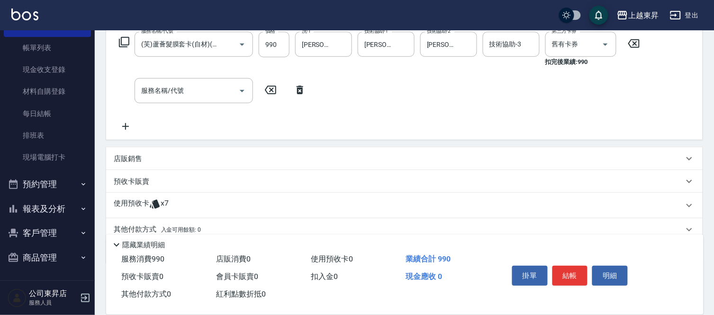
click at [128, 43] on icon at bounding box center [124, 41] width 11 height 11
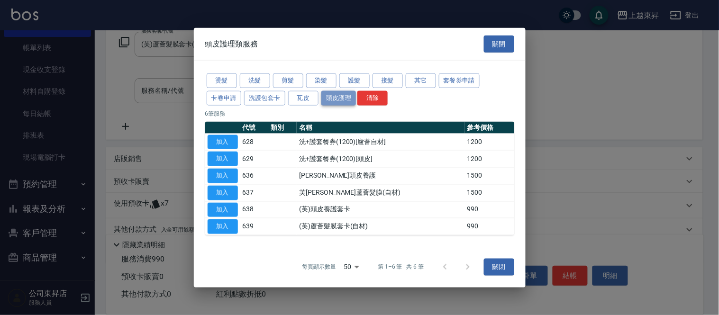
click at [337, 100] on button "頭皮護理" at bounding box center [338, 98] width 35 height 15
click at [228, 232] on button "加入" at bounding box center [223, 226] width 30 height 15
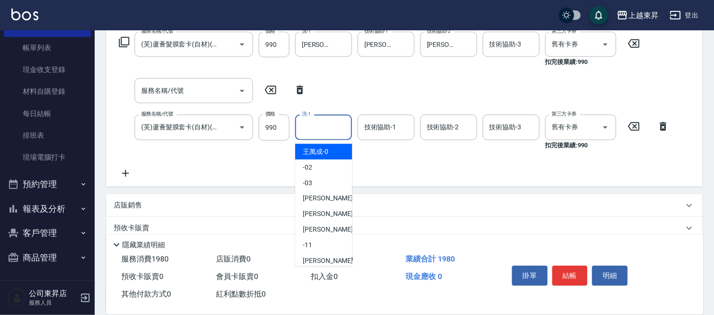
click at [321, 130] on input "洗-1" at bounding box center [324, 127] width 48 height 17
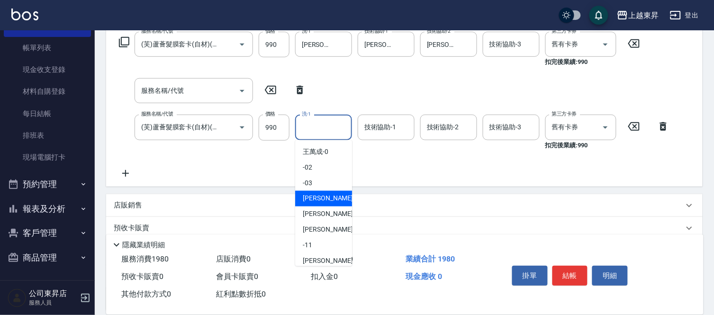
click at [326, 200] on span "[PERSON_NAME]04" at bounding box center [333, 199] width 60 height 10
type input "[PERSON_NAME]04"
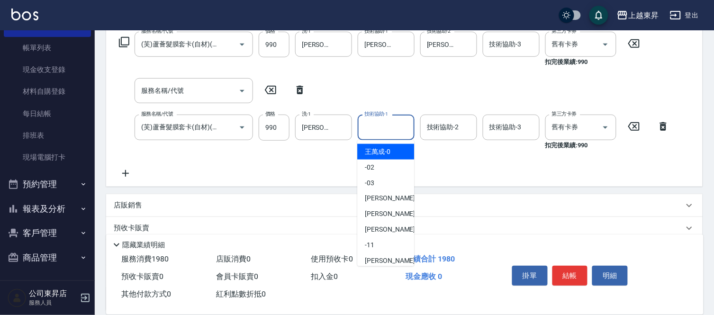
click at [395, 133] on input "技術協助-1" at bounding box center [386, 127] width 48 height 17
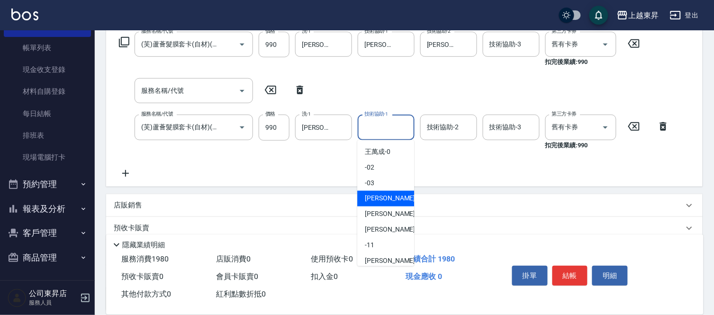
click at [390, 194] on span "[PERSON_NAME]04" at bounding box center [395, 199] width 60 height 10
type input "[PERSON_NAME]04"
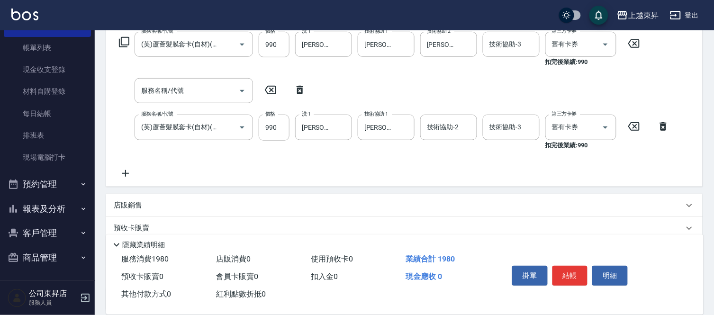
click at [448, 221] on div "預收卡販賣" at bounding box center [404, 228] width 597 height 23
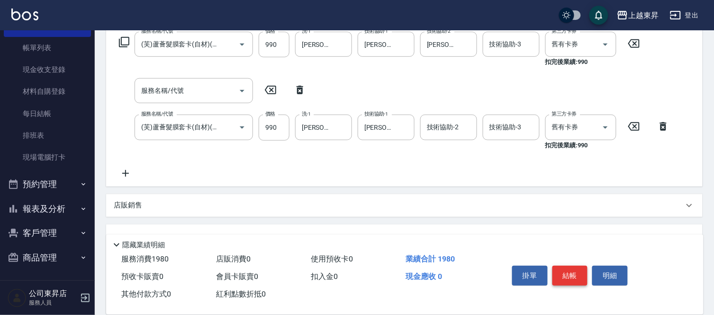
click at [569, 277] on button "結帳" at bounding box center [571, 276] width 36 height 20
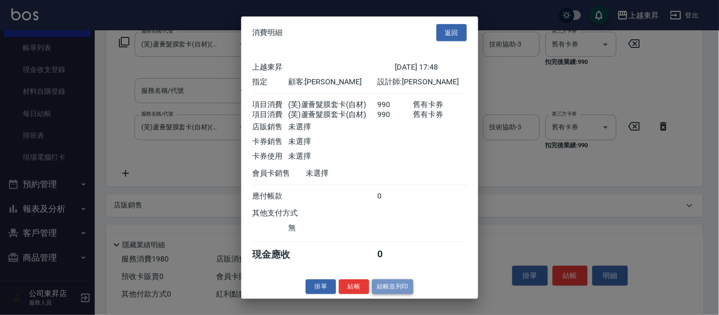
click at [410, 292] on button "結帳並列印" at bounding box center [392, 287] width 41 height 15
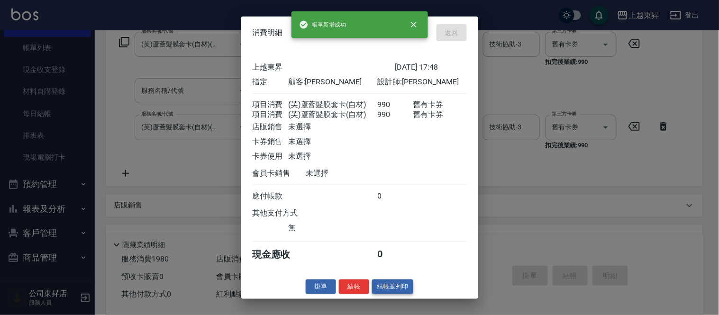
type input "[DATE] 17:49"
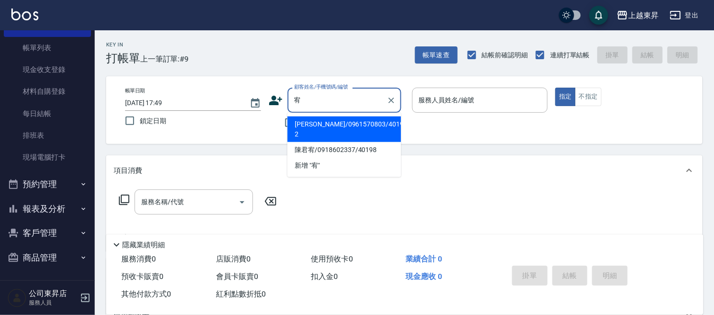
click at [334, 130] on li "[PERSON_NAME]/0961570803/40191-2" at bounding box center [345, 130] width 114 height 26
type input "[PERSON_NAME]/0961570803/40191-2"
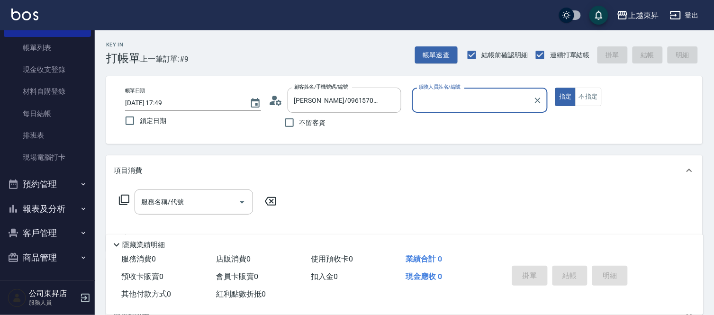
type input "[PERSON_NAME]04"
click at [194, 197] on input "服務名稱/代號" at bounding box center [187, 202] width 96 height 17
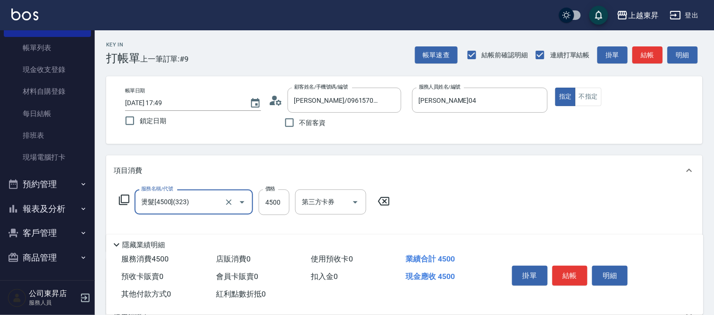
type input "燙髮[4500](323)"
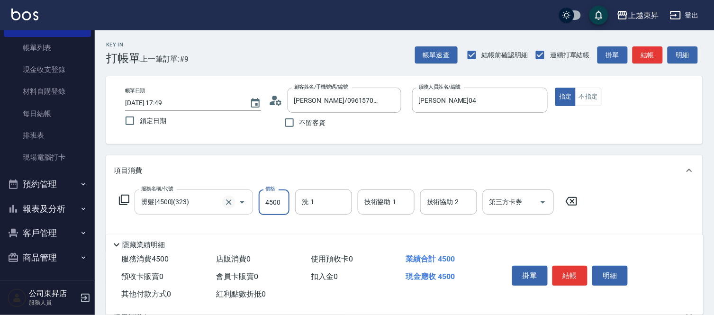
click at [231, 201] on icon "Clear" at bounding box center [228, 202] width 9 height 9
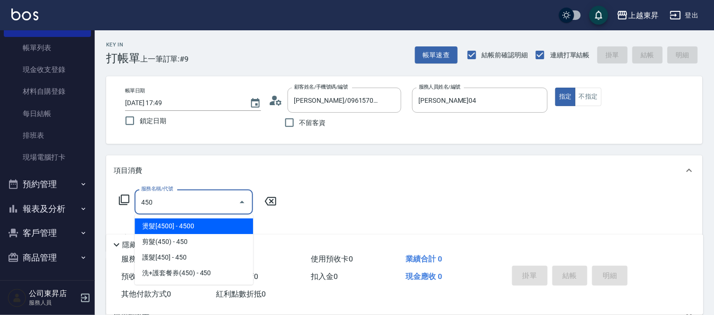
type input "燙髮[4500](323)"
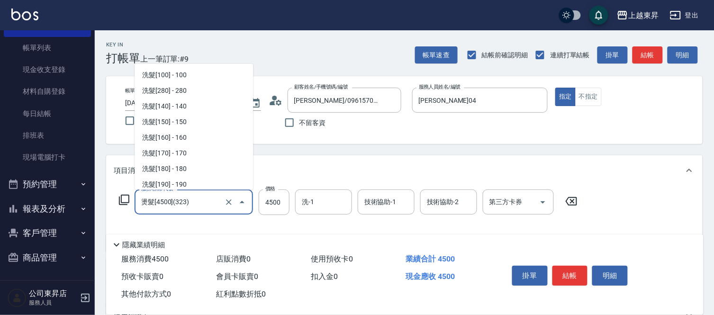
click at [203, 207] on input "燙髮[4500](323)" at bounding box center [180, 202] width 83 height 17
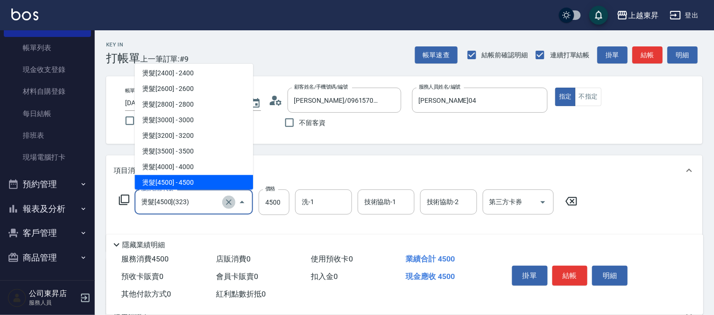
click at [233, 200] on icon "Clear" at bounding box center [228, 202] width 9 height 9
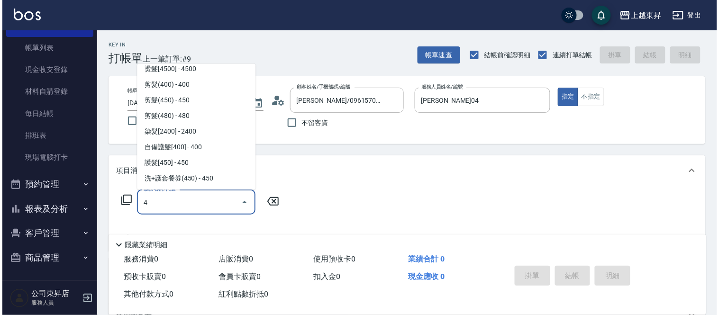
scroll to position [0, 0]
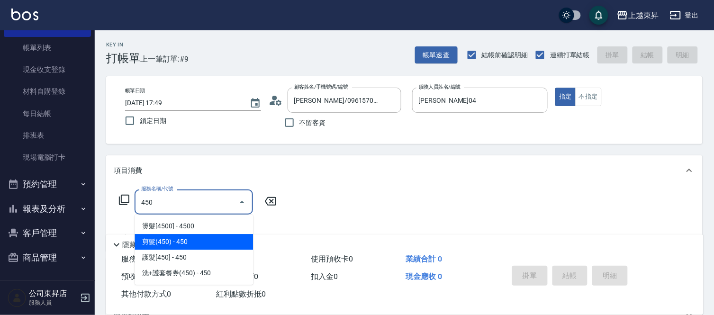
click at [206, 242] on span "剪髮(450) - 450" at bounding box center [194, 242] width 119 height 16
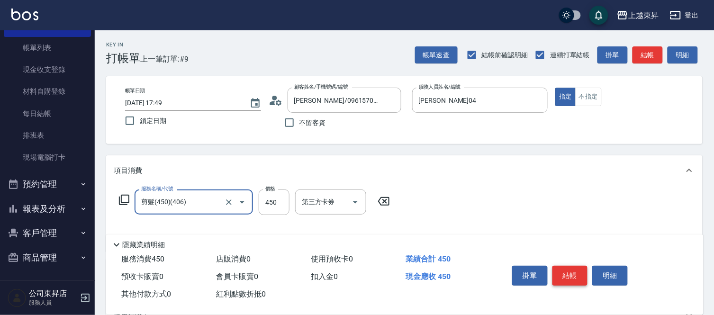
type input "剪髮(450)(406)"
click at [574, 275] on button "結帳" at bounding box center [571, 276] width 36 height 20
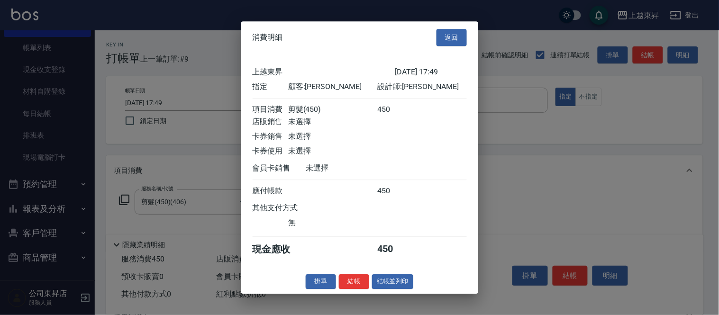
click at [387, 286] on button "結帳並列印" at bounding box center [392, 281] width 41 height 15
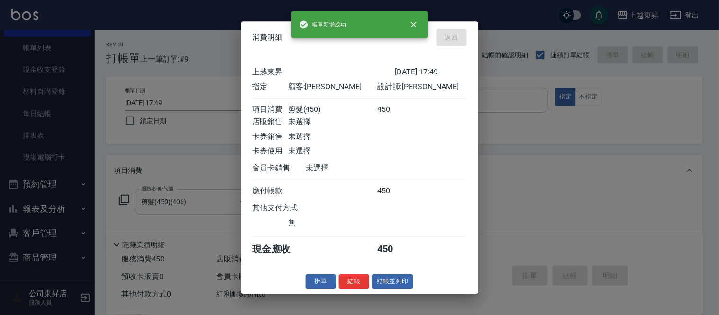
type input "[DATE] 17:50"
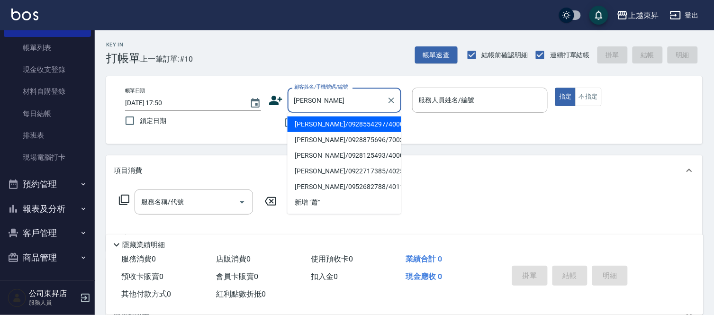
drag, startPoint x: 353, startPoint y: 131, endPoint x: 301, endPoint y: 139, distance: 52.8
click at [353, 131] on li "[PERSON_NAME]/0928554297/40002" at bounding box center [345, 125] width 114 height 16
type input "[PERSON_NAME]/0928554297/40002"
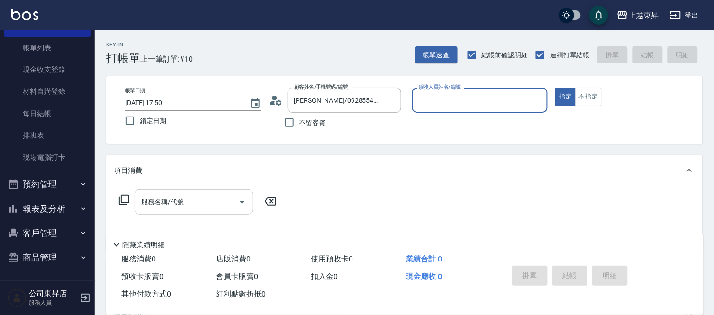
type input "[PERSON_NAME]04"
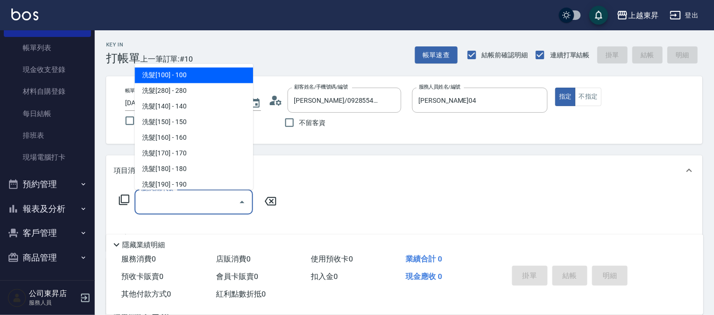
click at [176, 205] on input "服務名稱/代號" at bounding box center [187, 202] width 96 height 17
click at [126, 198] on icon at bounding box center [124, 199] width 11 height 11
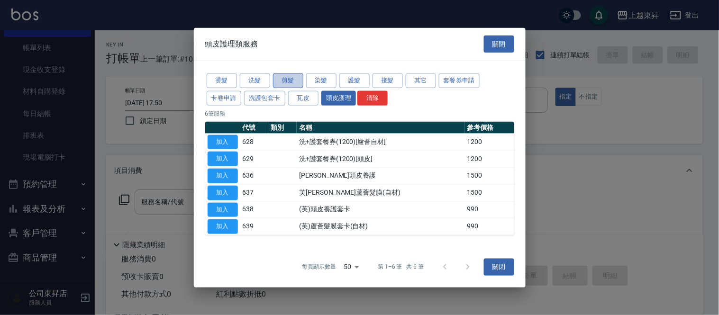
click at [292, 77] on button "剪髮" at bounding box center [288, 80] width 30 height 15
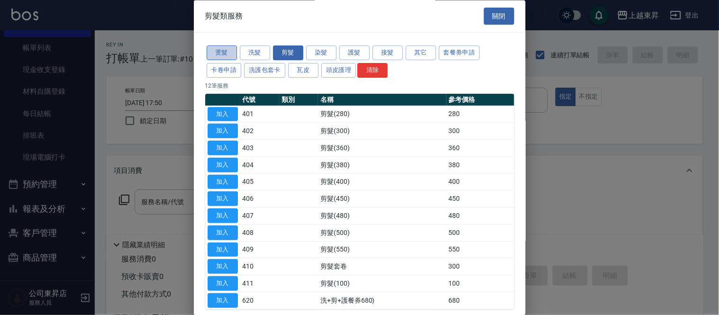
click at [217, 55] on button "燙髮" at bounding box center [222, 53] width 30 height 15
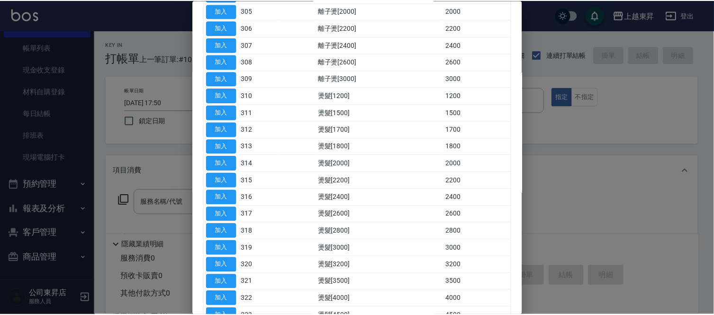
scroll to position [316, 0]
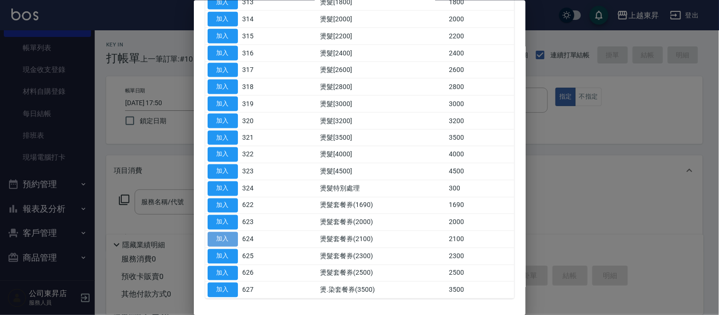
click at [219, 242] on button "加入" at bounding box center [223, 239] width 30 height 15
type input "燙髮套餐券(2100)(624)"
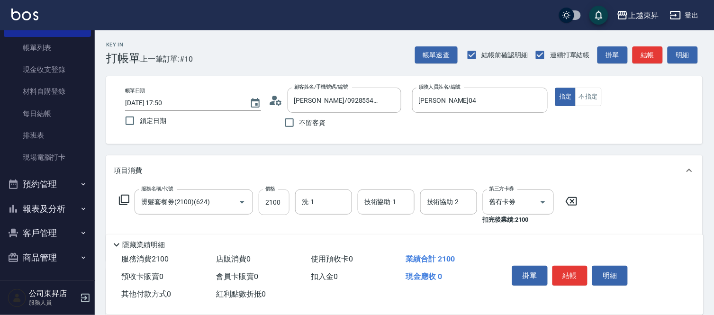
click at [277, 207] on input "2100" at bounding box center [274, 203] width 31 height 26
click at [275, 203] on input "220" at bounding box center [274, 203] width 31 height 26
type input "2200"
click at [335, 201] on input "洗-1" at bounding box center [324, 202] width 48 height 17
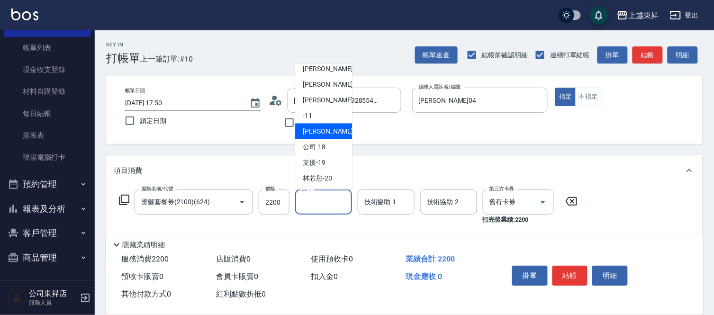
scroll to position [147, 0]
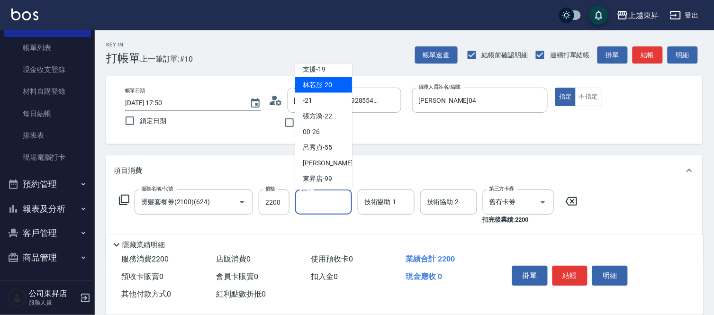
click at [325, 82] on span "林芯彤 -20" at bounding box center [317, 85] width 29 height 10
type input "林芯彤-20"
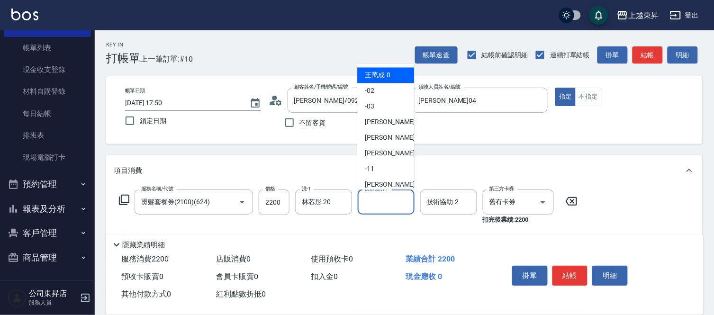
click at [381, 208] on input "技術協助-1" at bounding box center [386, 202] width 48 height 17
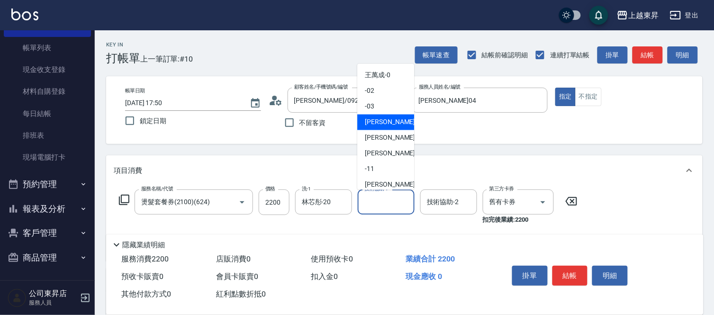
click at [375, 125] on span "[PERSON_NAME]04" at bounding box center [395, 123] width 60 height 10
type input "[PERSON_NAME]04"
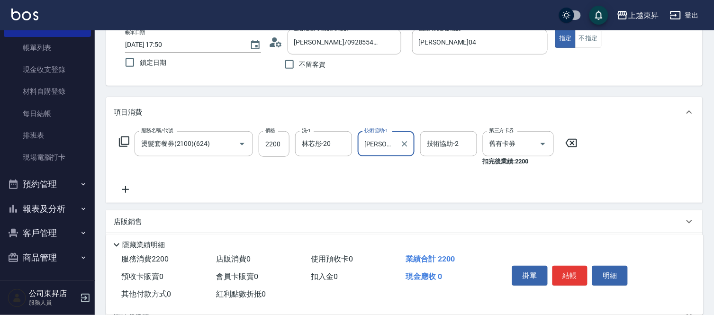
scroll to position [158, 0]
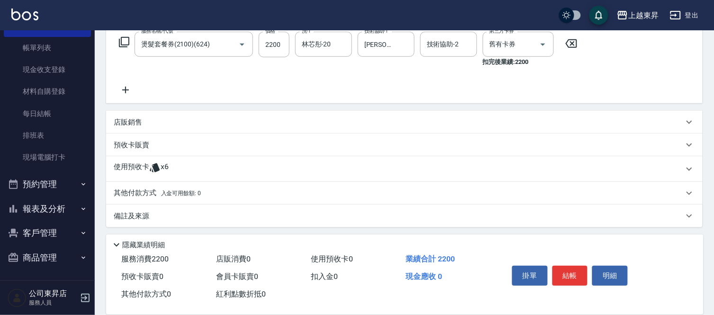
click at [256, 131] on div "店販銷售" at bounding box center [404, 122] width 597 height 23
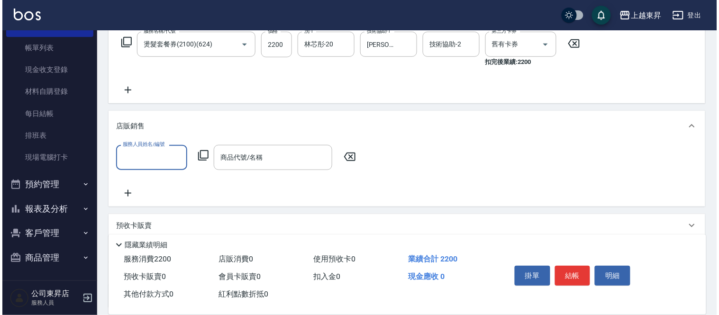
scroll to position [0, 0]
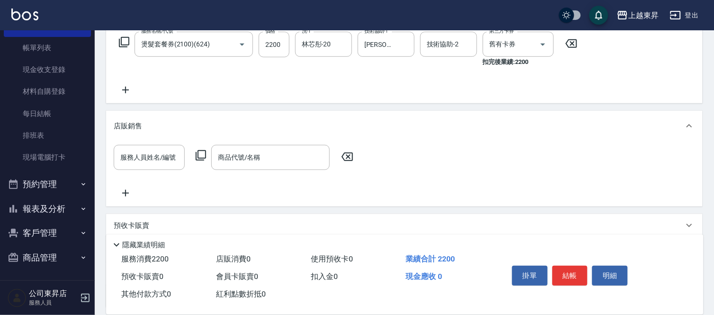
click at [119, 88] on icon at bounding box center [126, 89] width 24 height 11
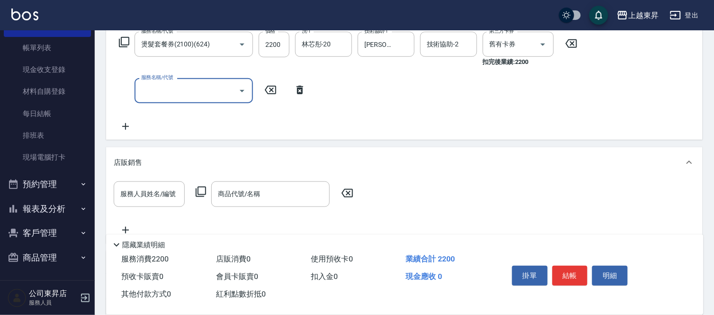
type input "2"
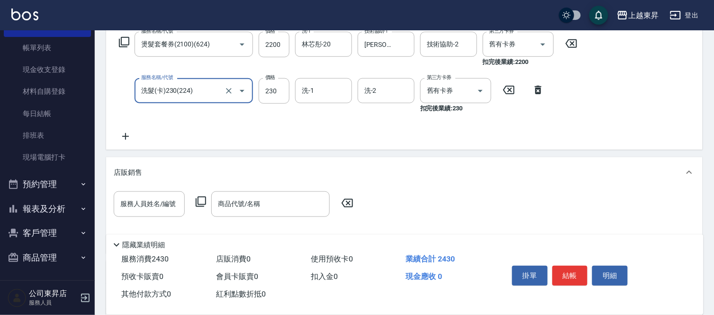
type input "洗髮(卡)230(224)"
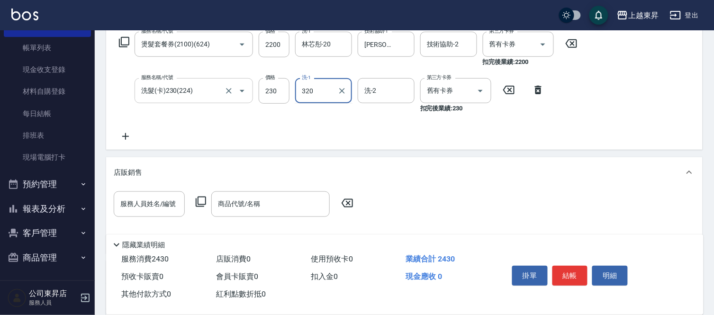
type input "320"
click at [335, 82] on input "洗-1" at bounding box center [324, 90] width 48 height 17
type input "林芯彤-20"
click at [580, 268] on button "結帳" at bounding box center [571, 276] width 36 height 20
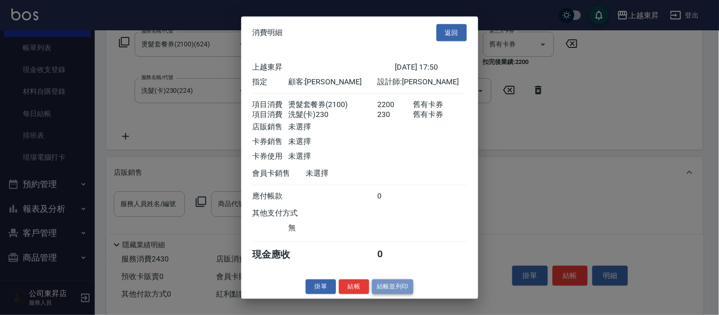
click at [391, 294] on button "結帳並列印" at bounding box center [392, 287] width 41 height 15
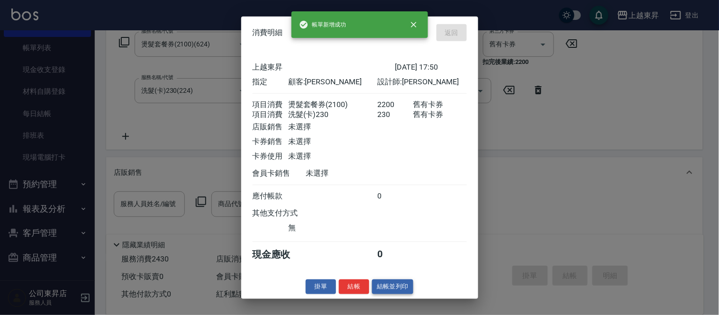
type input "[DATE] 17:52"
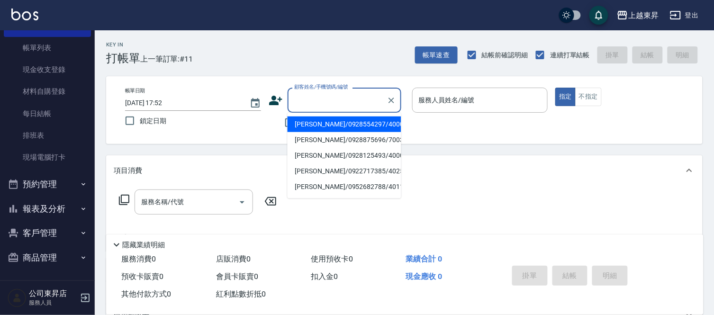
click at [308, 106] on input "顧客姓名/手機號碼/編號" at bounding box center [337, 100] width 91 height 17
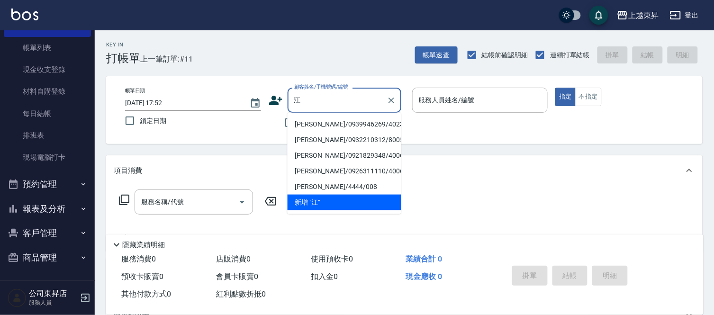
click at [304, 123] on li "[PERSON_NAME]/0939946269/40232" at bounding box center [345, 125] width 114 height 16
type input "[PERSON_NAME]/0939946269/40232"
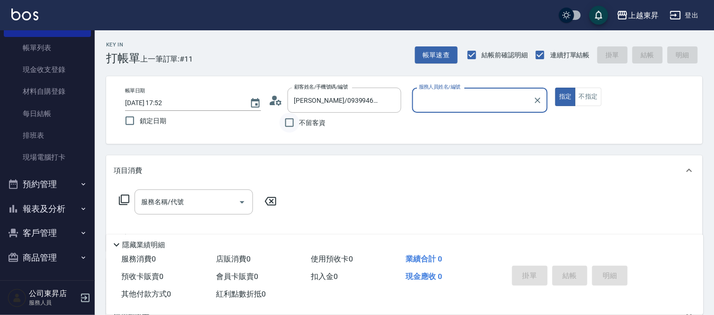
type input "[PERSON_NAME]04"
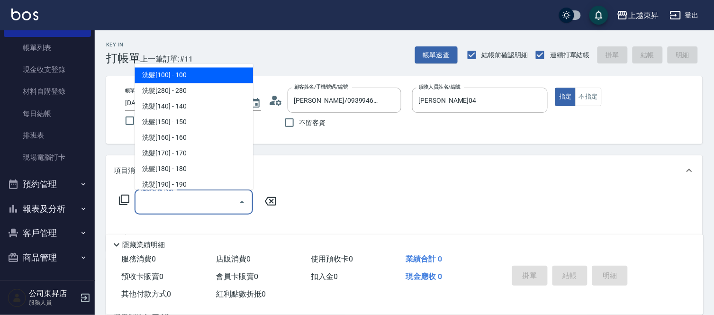
click at [196, 202] on input "服務名稱/代號" at bounding box center [187, 202] width 96 height 17
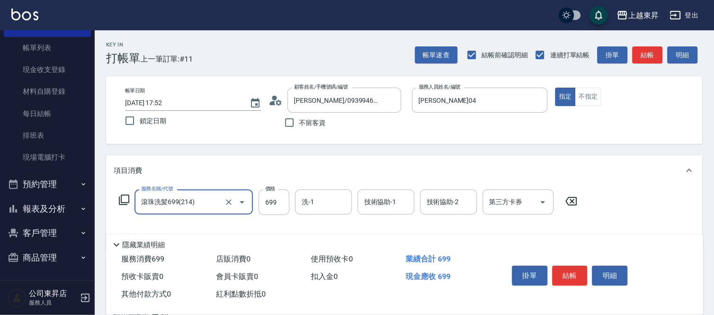
type input "滾珠洗髪699(214)"
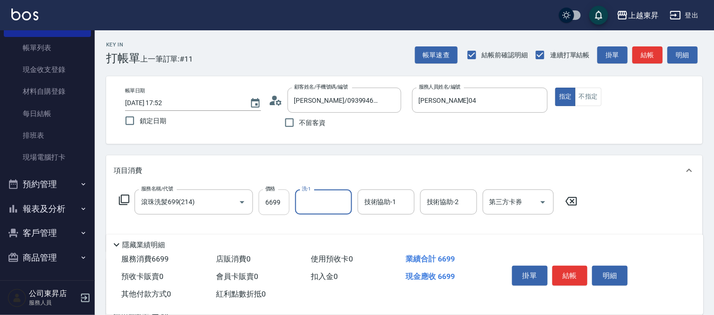
click at [281, 201] on input "6699" at bounding box center [274, 203] width 31 height 26
type input "699"
click at [317, 205] on input "洗-1" at bounding box center [324, 202] width 48 height 17
type input "林芯彤-20"
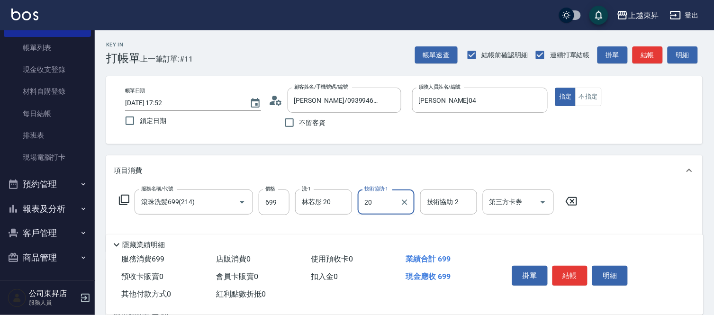
type input "林芯彤-20"
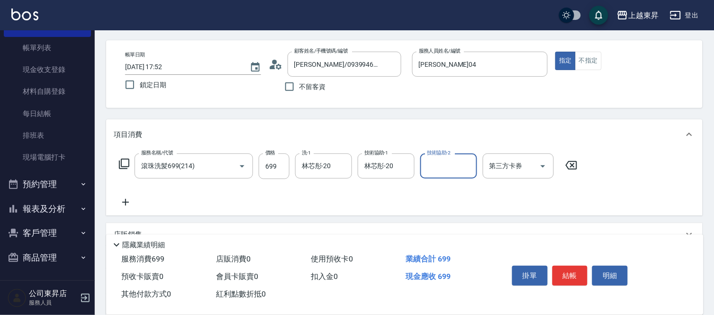
scroll to position [53, 0]
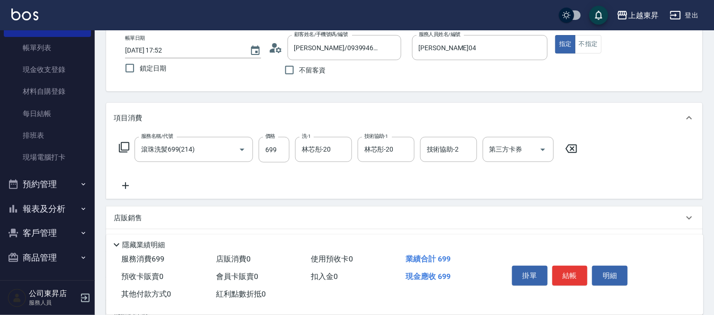
click at [118, 187] on icon at bounding box center [126, 185] width 24 height 11
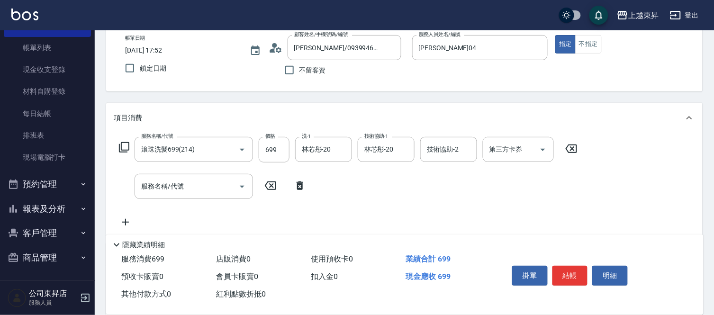
click at [124, 185] on div "服務名稱/代號 服務名稱/代號" at bounding box center [213, 186] width 198 height 25
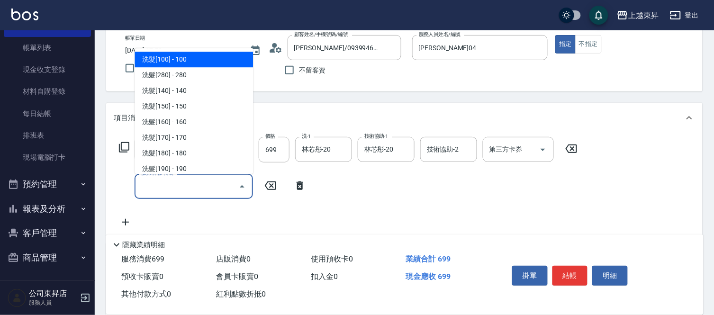
click at [159, 178] on div "服務名稱/代號 服務名稱/代號" at bounding box center [194, 186] width 119 height 25
type input "6"
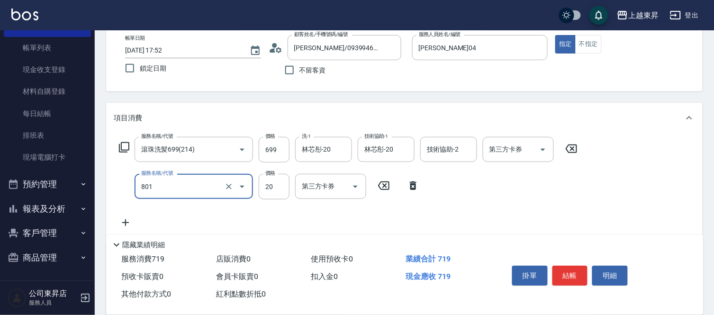
type input "潤絲(801)"
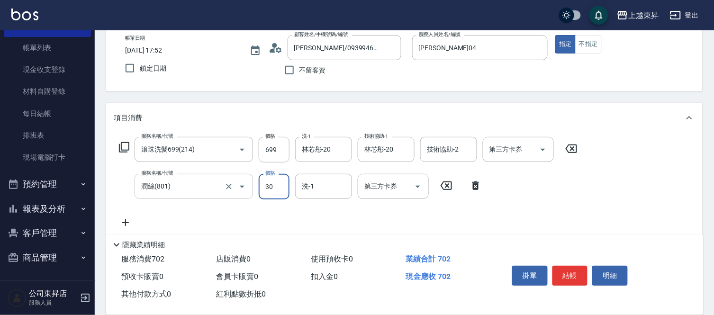
type input "30"
type input "林芯彤-20"
click at [569, 269] on button "結帳" at bounding box center [571, 276] width 36 height 20
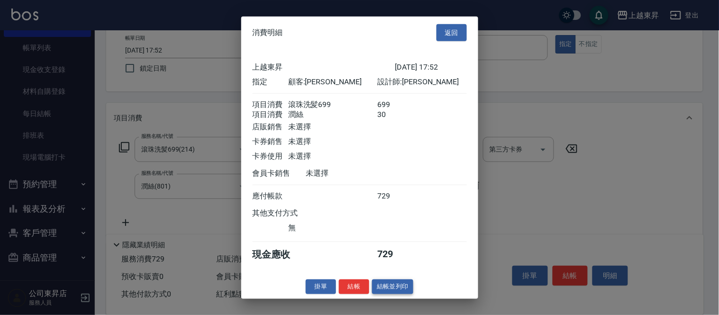
click at [391, 289] on button "結帳並列印" at bounding box center [392, 287] width 41 height 15
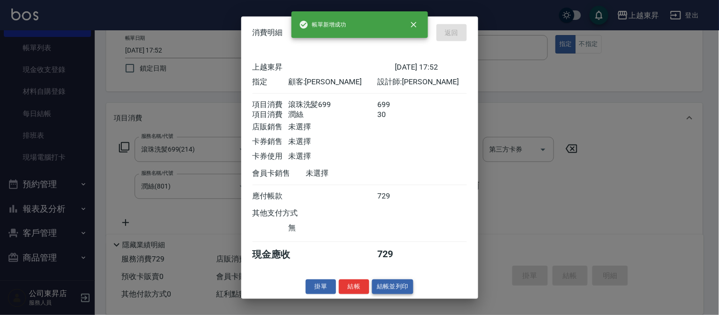
type input "[DATE] 17:53"
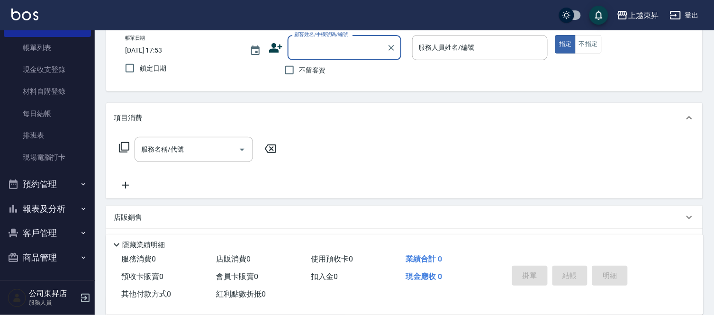
click at [313, 69] on span "不留客資" at bounding box center [313, 70] width 27 height 10
click at [300, 69] on input "不留客資" at bounding box center [290, 70] width 20 height 20
checkbox input "true"
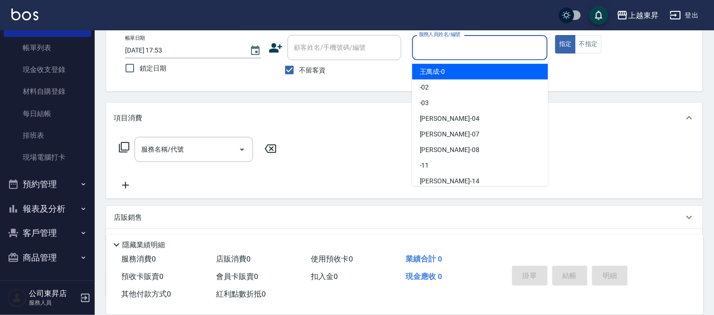
drag, startPoint x: 510, startPoint y: 47, endPoint x: 510, endPoint y: 54, distance: 6.7
click at [510, 51] on input "服務人員姓名/編號" at bounding box center [481, 47] width 128 height 17
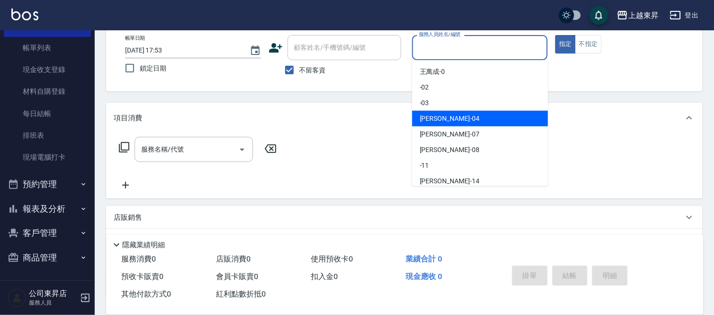
drag, startPoint x: 483, startPoint y: 119, endPoint x: 485, endPoint y: 124, distance: 5.1
click at [485, 121] on div "[PERSON_NAME]04" at bounding box center [480, 119] width 136 height 16
type input "[PERSON_NAME]04"
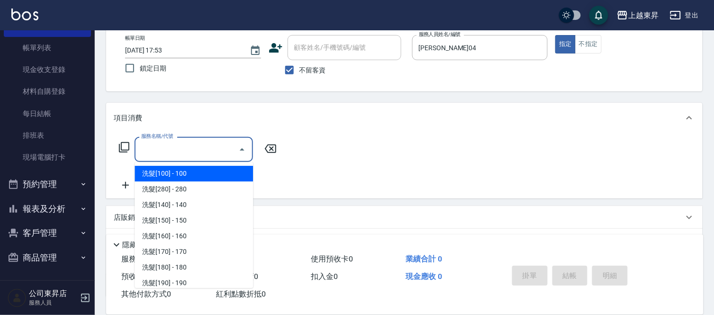
click at [190, 143] on input "服務名稱/代號" at bounding box center [187, 149] width 96 height 17
type input "7"
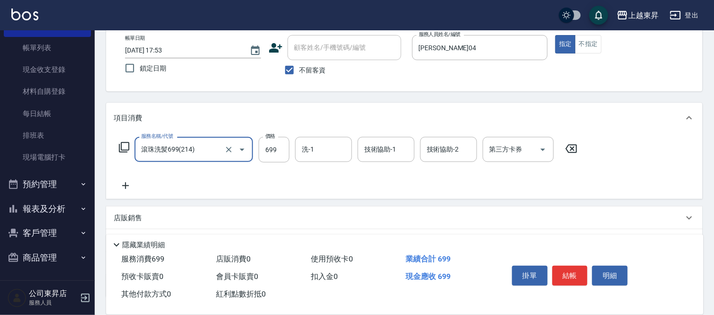
type input "滾珠洗髪699(214)"
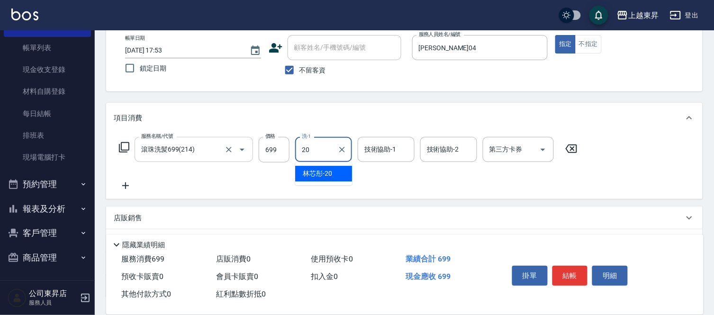
type input "林芯彤-20"
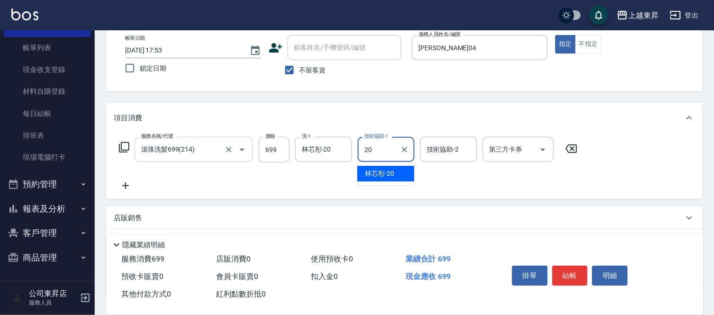
type input "林芯彤-20"
click at [121, 188] on icon at bounding box center [126, 185] width 24 height 11
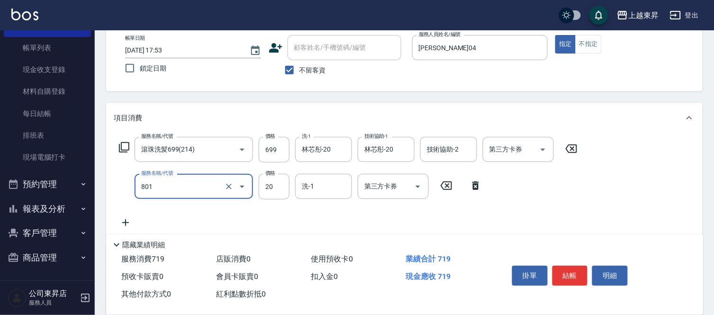
type input "潤絲(801)"
type input "30"
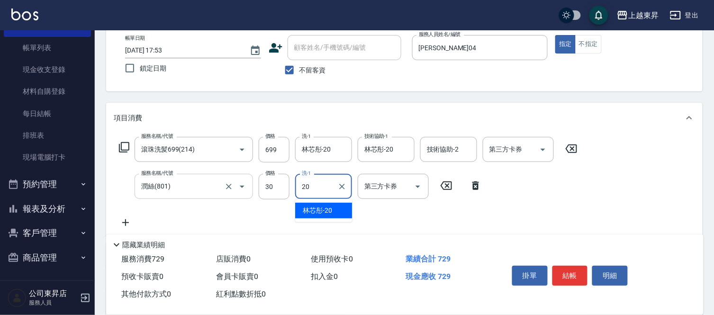
type input "林芯彤-20"
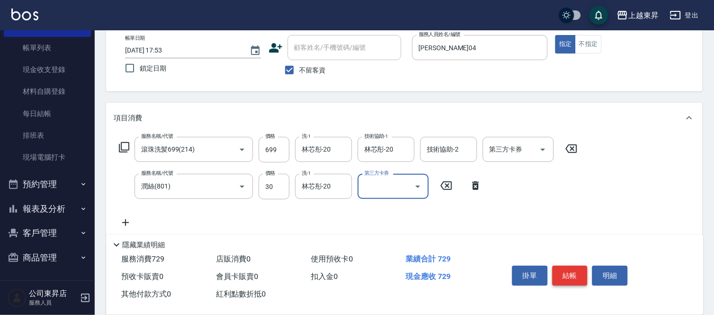
click at [580, 271] on button "結帳" at bounding box center [571, 276] width 36 height 20
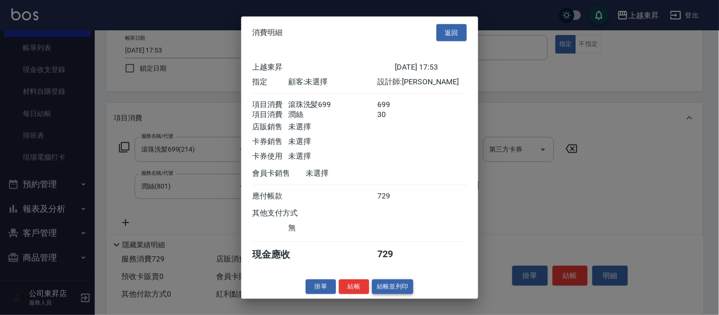
click at [401, 291] on button "結帳並列印" at bounding box center [392, 287] width 41 height 15
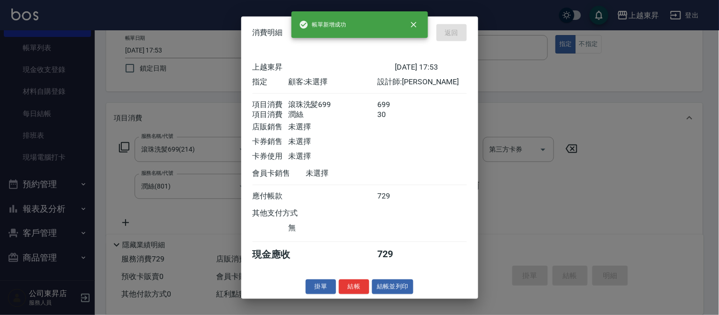
type input "[DATE] 17:54"
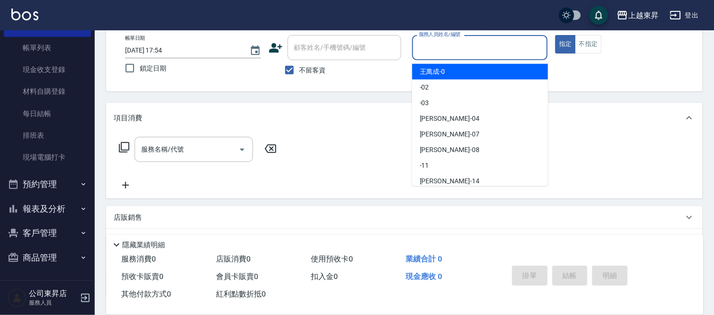
click at [437, 46] on input "服務人員姓名/編號" at bounding box center [481, 47] width 128 height 17
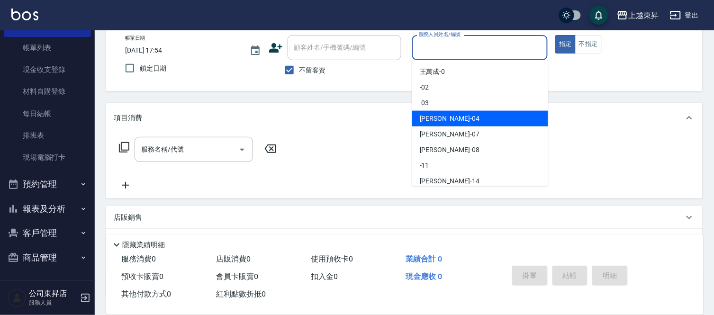
click at [451, 113] on div "[PERSON_NAME]04" at bounding box center [480, 119] width 136 height 16
type input "[PERSON_NAME]04"
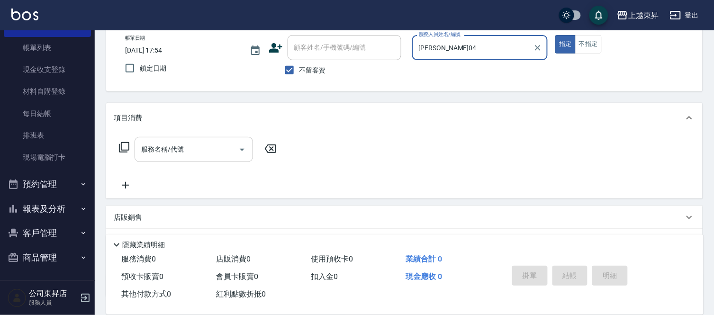
click at [198, 155] on input "服務名稱/代號" at bounding box center [187, 149] width 96 height 17
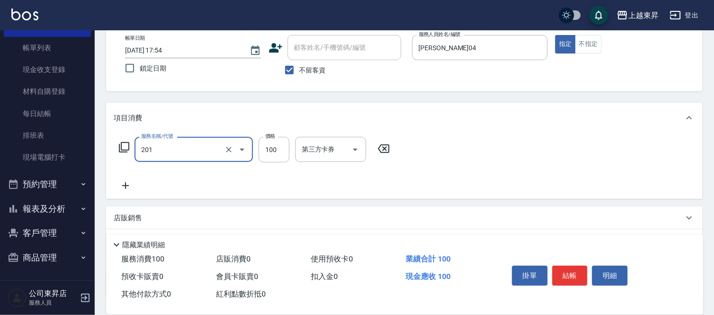
type input "洗髮[100](201)"
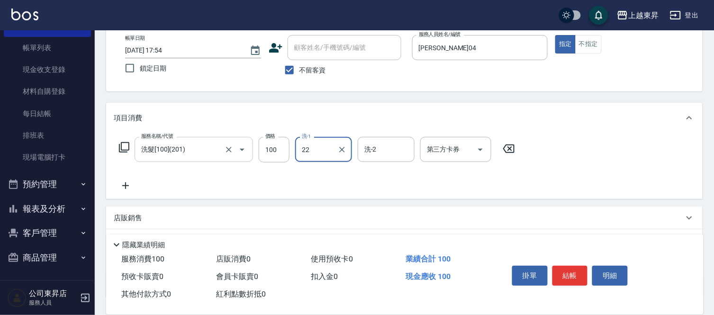
type input "[PERSON_NAME]-22"
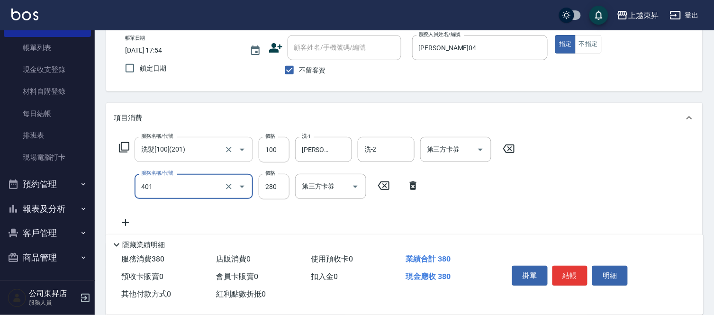
type input "剪髮(280)(401)"
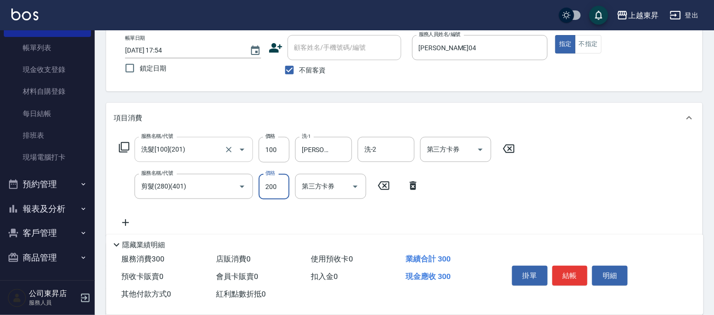
type input "200"
click at [556, 275] on button "結帳" at bounding box center [571, 276] width 36 height 20
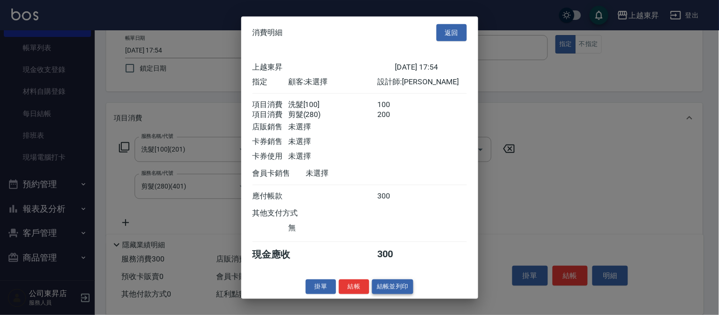
click at [389, 291] on button "結帳並列印" at bounding box center [392, 287] width 41 height 15
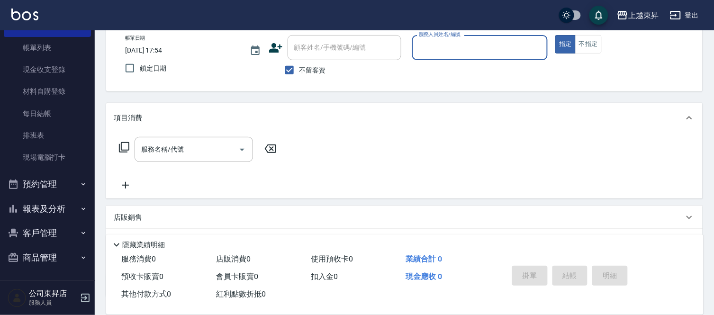
click at [319, 68] on span "不留客資" at bounding box center [313, 70] width 27 height 10
click at [300, 68] on input "不留客資" at bounding box center [290, 70] width 20 height 20
checkbox input "false"
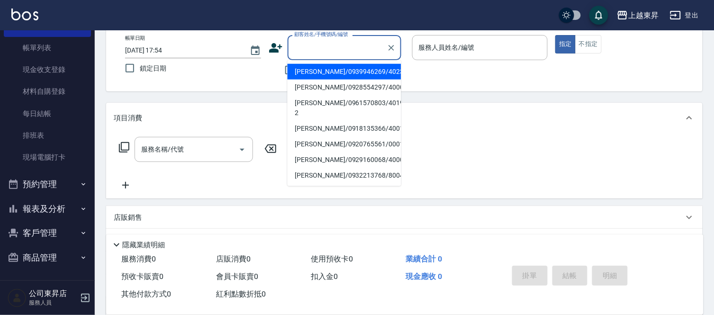
click at [330, 46] on input "顧客姓名/手機號碼/編號" at bounding box center [337, 47] width 91 height 17
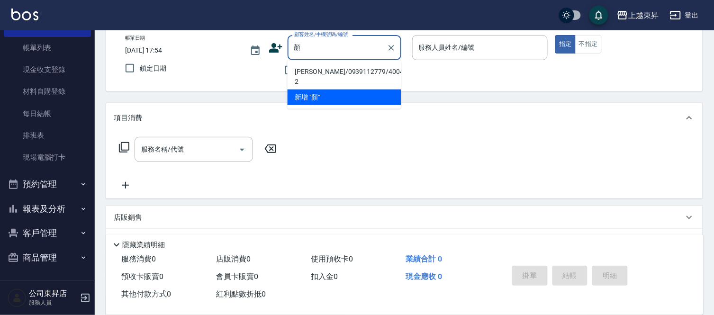
drag, startPoint x: 310, startPoint y: 64, endPoint x: 315, endPoint y: 76, distance: 13.4
click at [310, 65] on li "[PERSON_NAME]/0939112779/40046-2" at bounding box center [345, 77] width 114 height 26
type input "[PERSON_NAME]/0939112779/40046-2"
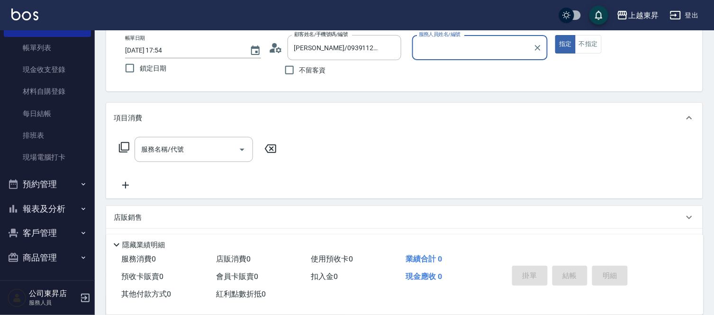
type input "[PERSON_NAME]04"
click at [207, 151] on input "服務名稱/代號" at bounding box center [187, 149] width 96 height 17
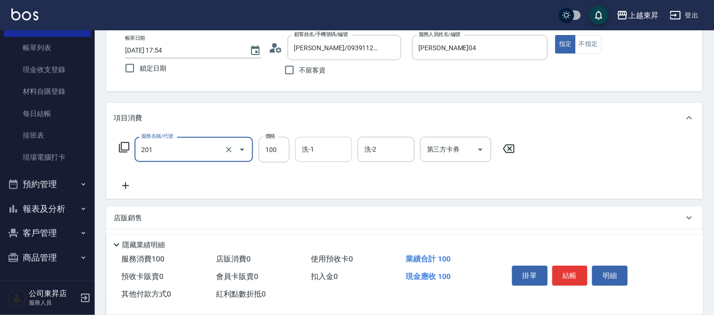
type input "洗髮[100](201)"
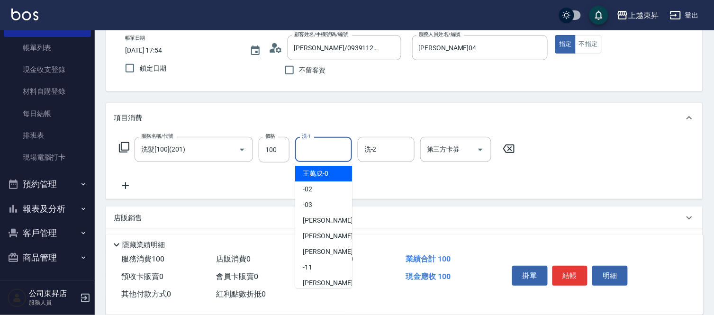
click at [326, 144] on input "洗-1" at bounding box center [324, 149] width 48 height 17
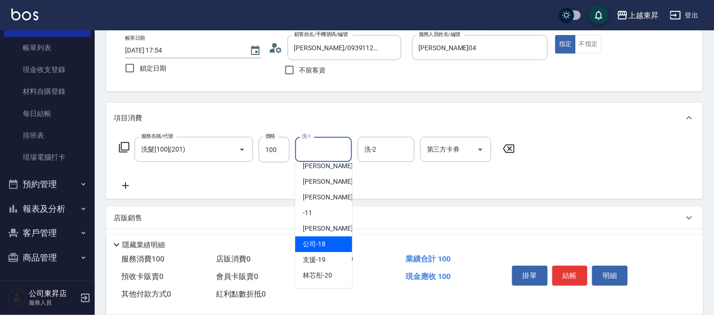
scroll to position [105, 0]
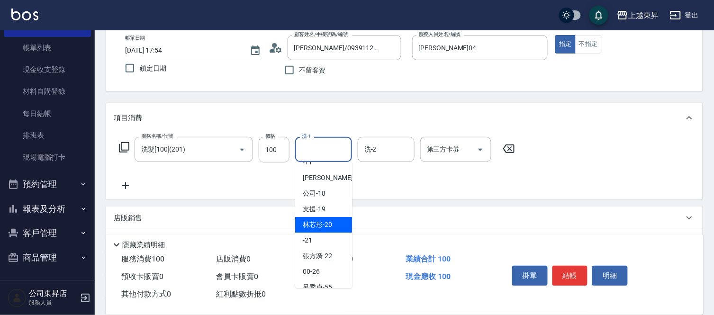
click at [333, 228] on div "林芯彤 -20" at bounding box center [323, 225] width 57 height 16
type input "林芯彤-20"
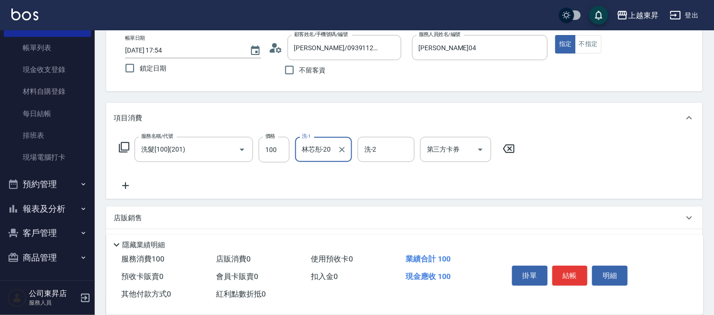
click at [125, 184] on icon at bounding box center [125, 185] width 7 height 7
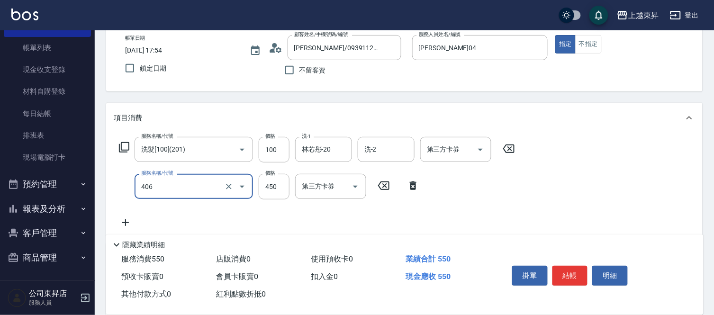
type input "剪髮(450)(406)"
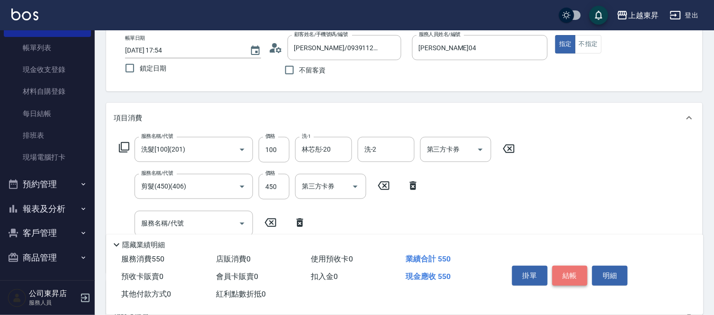
click at [581, 272] on button "結帳" at bounding box center [571, 276] width 36 height 20
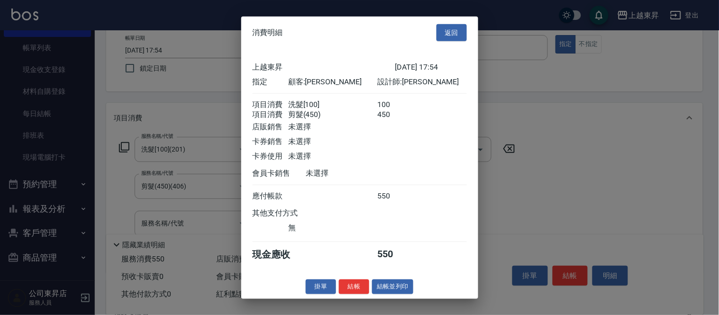
click at [405, 288] on button "結帳並列印" at bounding box center [392, 287] width 41 height 15
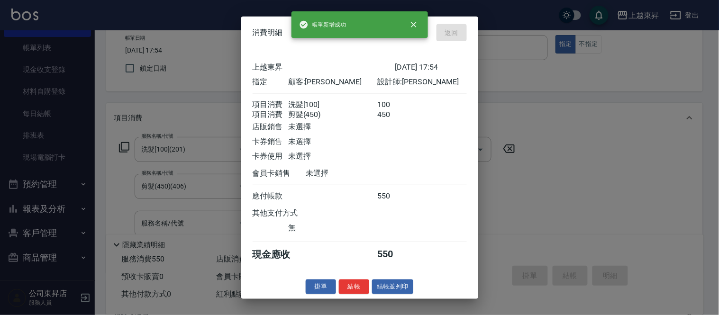
type input "[DATE] 18:16"
